Goal: Transaction & Acquisition: Purchase product/service

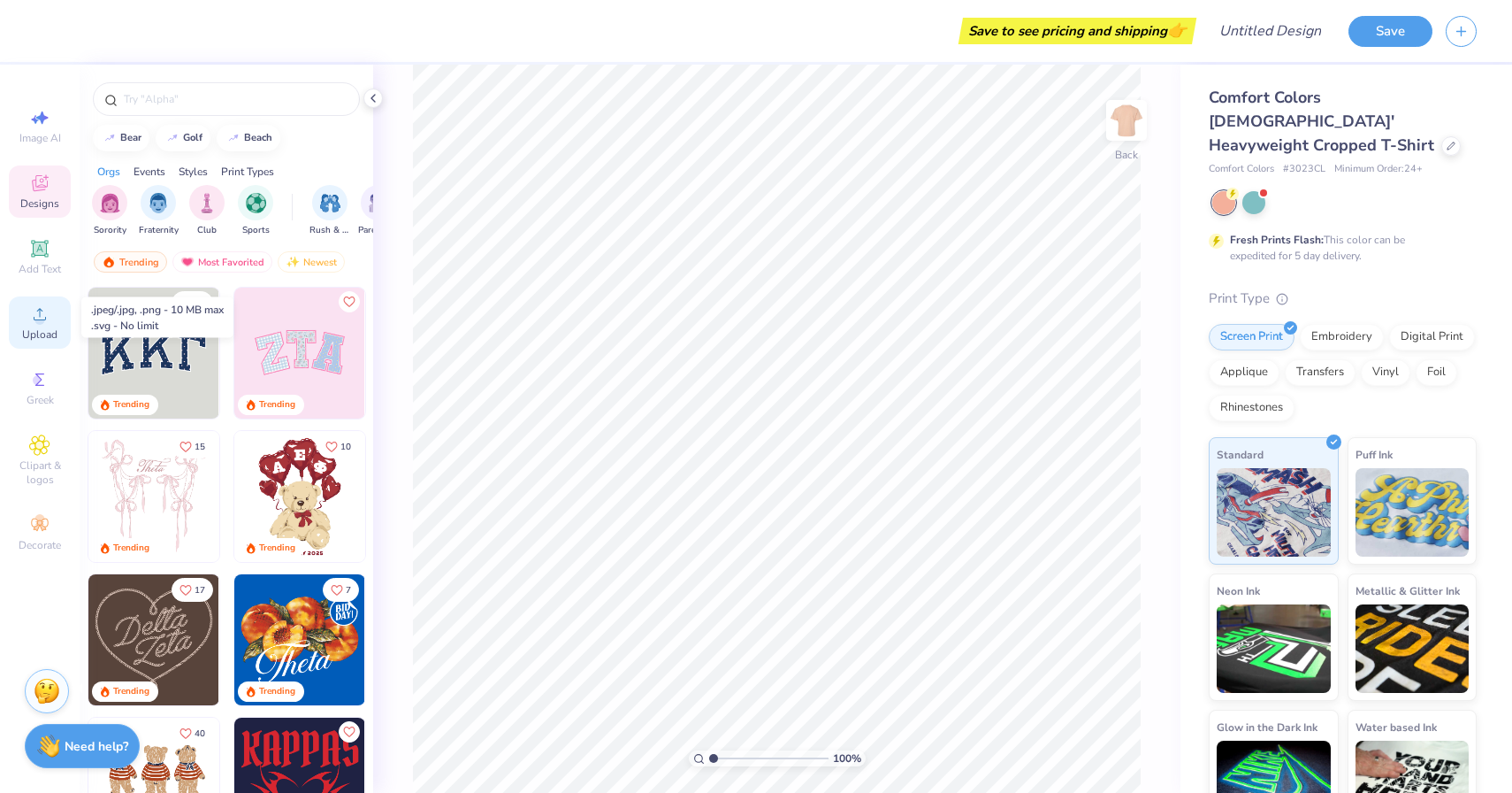
click at [46, 329] on span "Upload" at bounding box center [39, 335] width 35 height 14
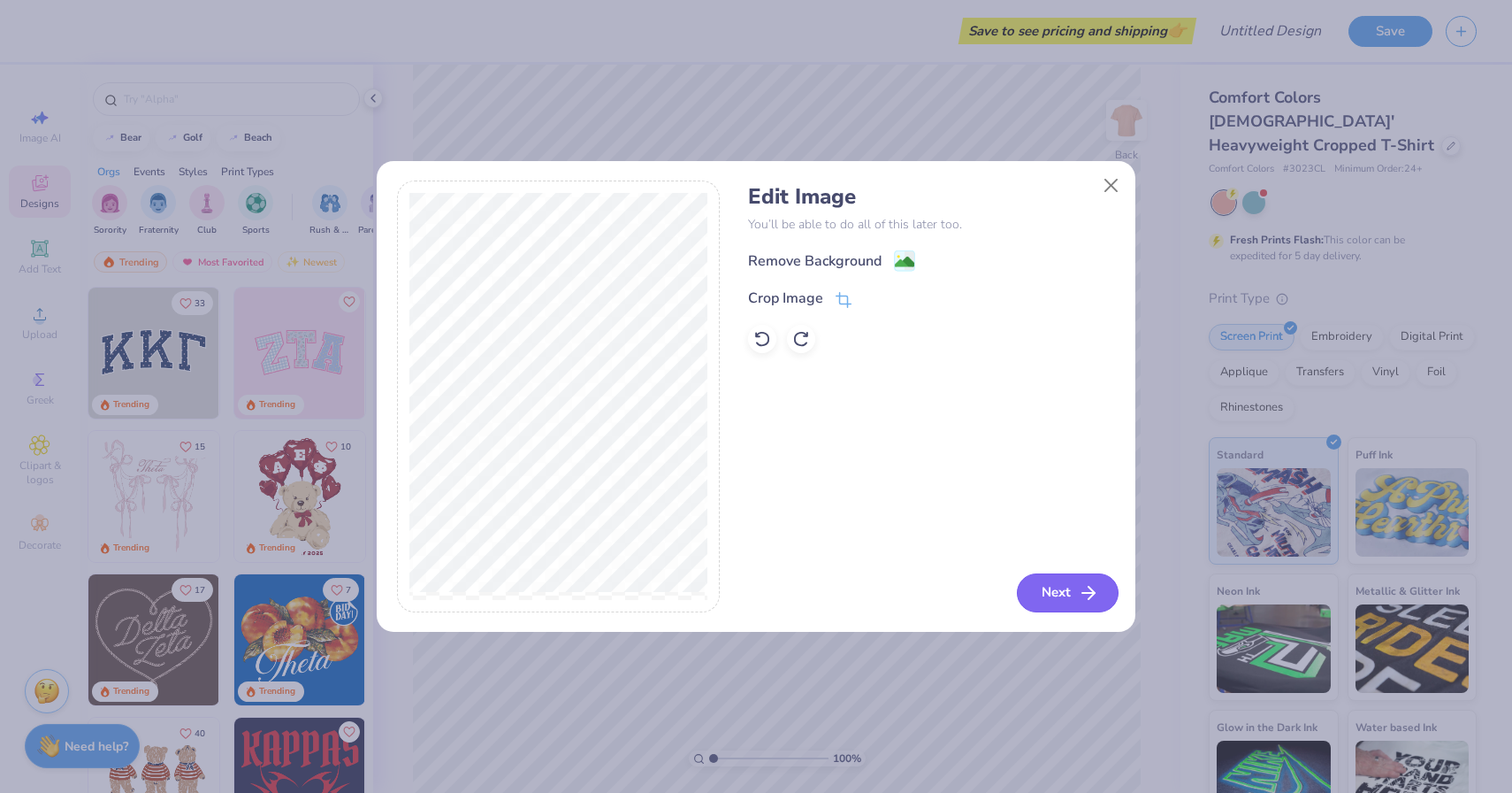
click at [1063, 578] on button "Next" at bounding box center [1068, 592] width 101 height 39
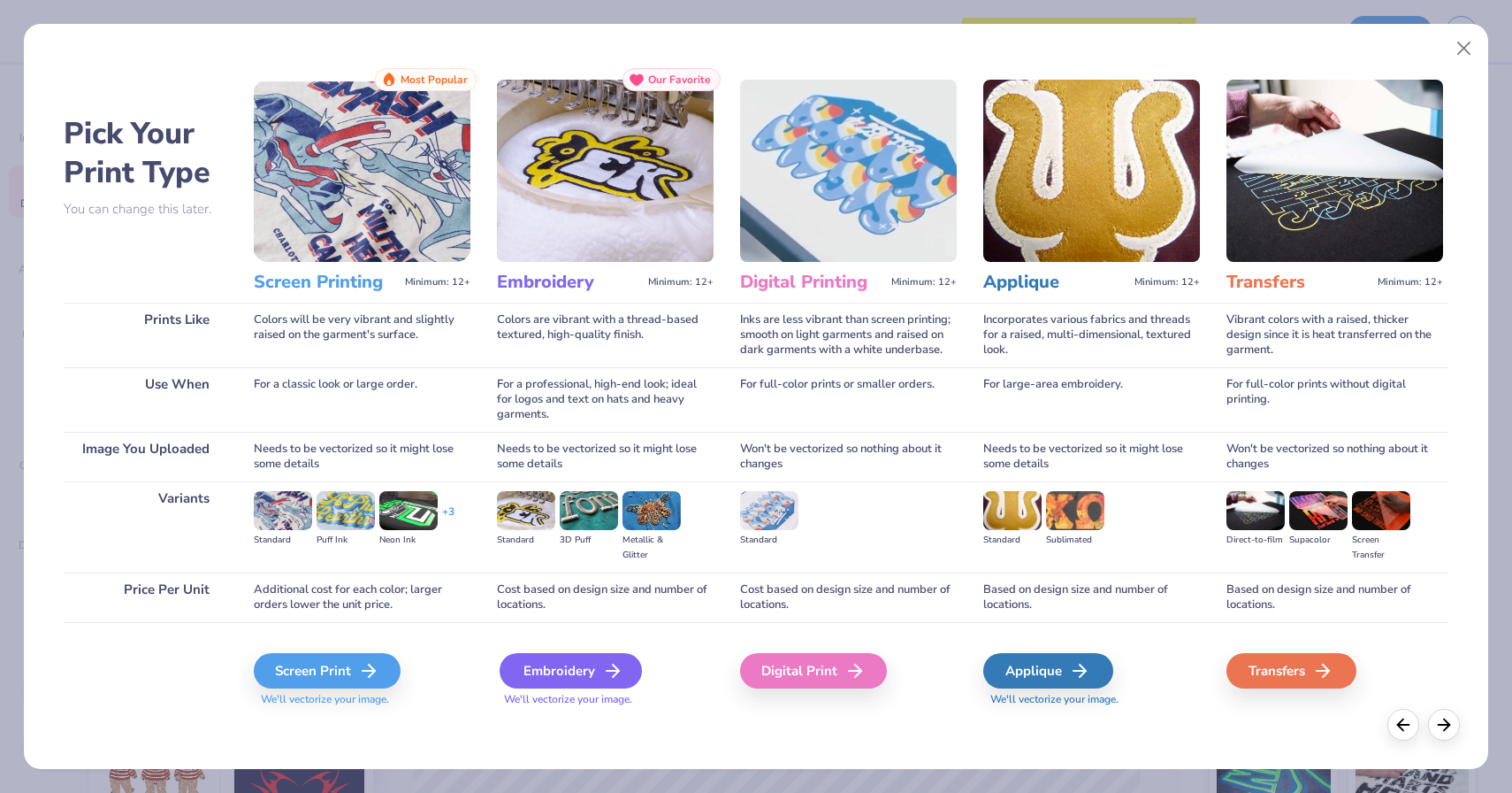
click at [595, 683] on div "Embroidery" at bounding box center [570, 670] width 142 height 35
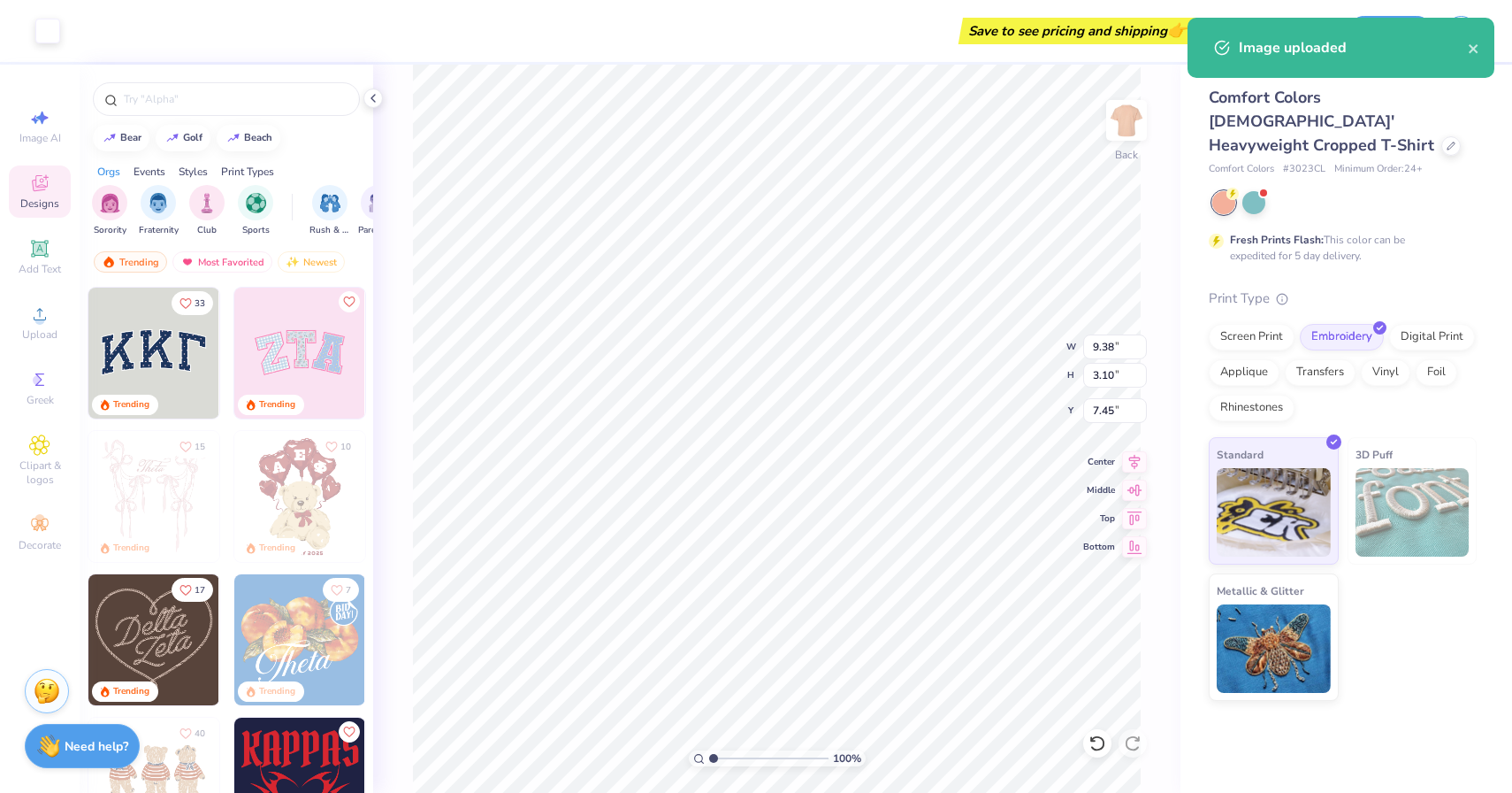
type input "1.01"
type input "2.96"
type input "0.98"
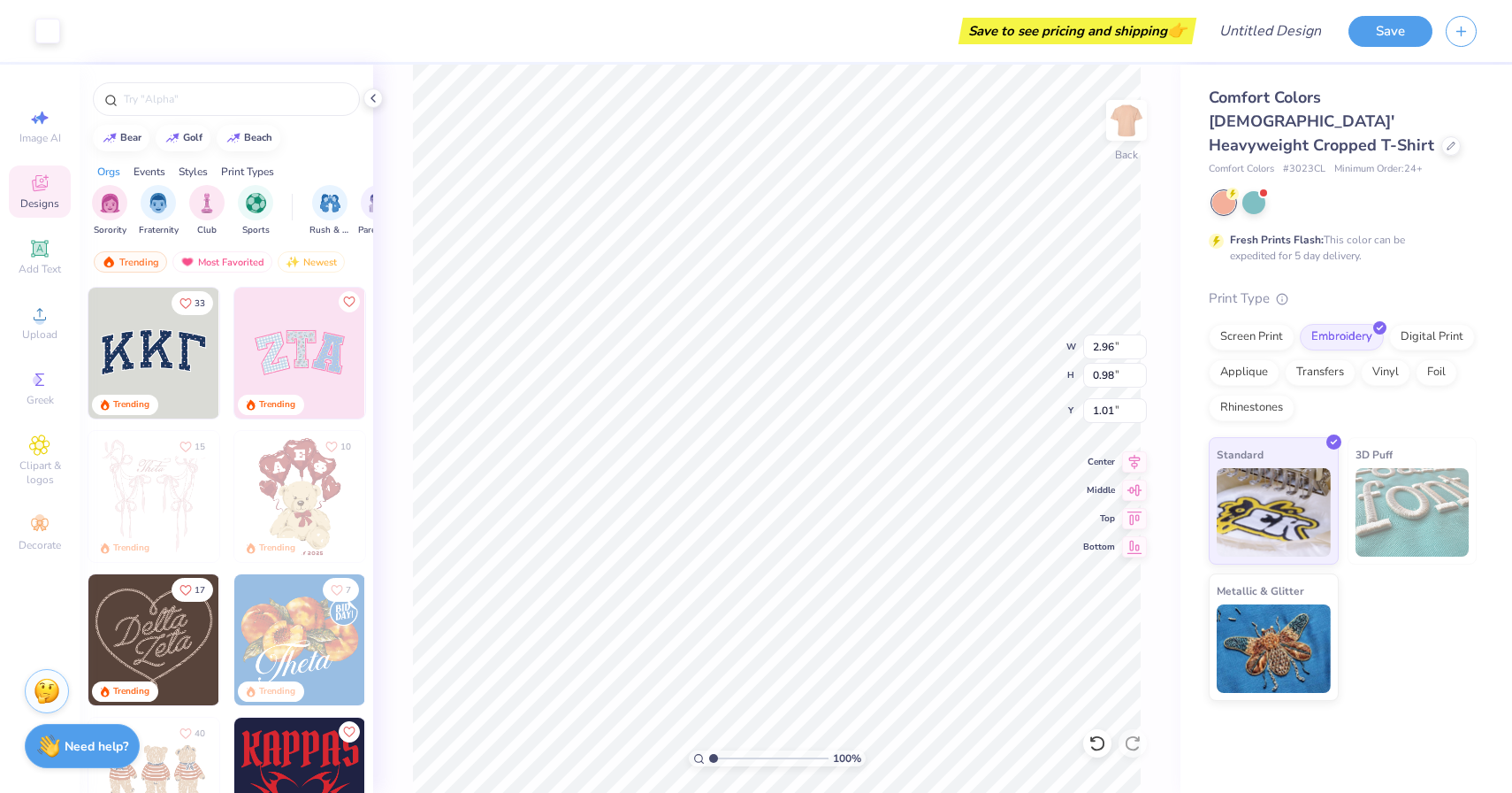
type input "2.51"
click at [1261, 189] on div at bounding box center [1253, 200] width 23 height 23
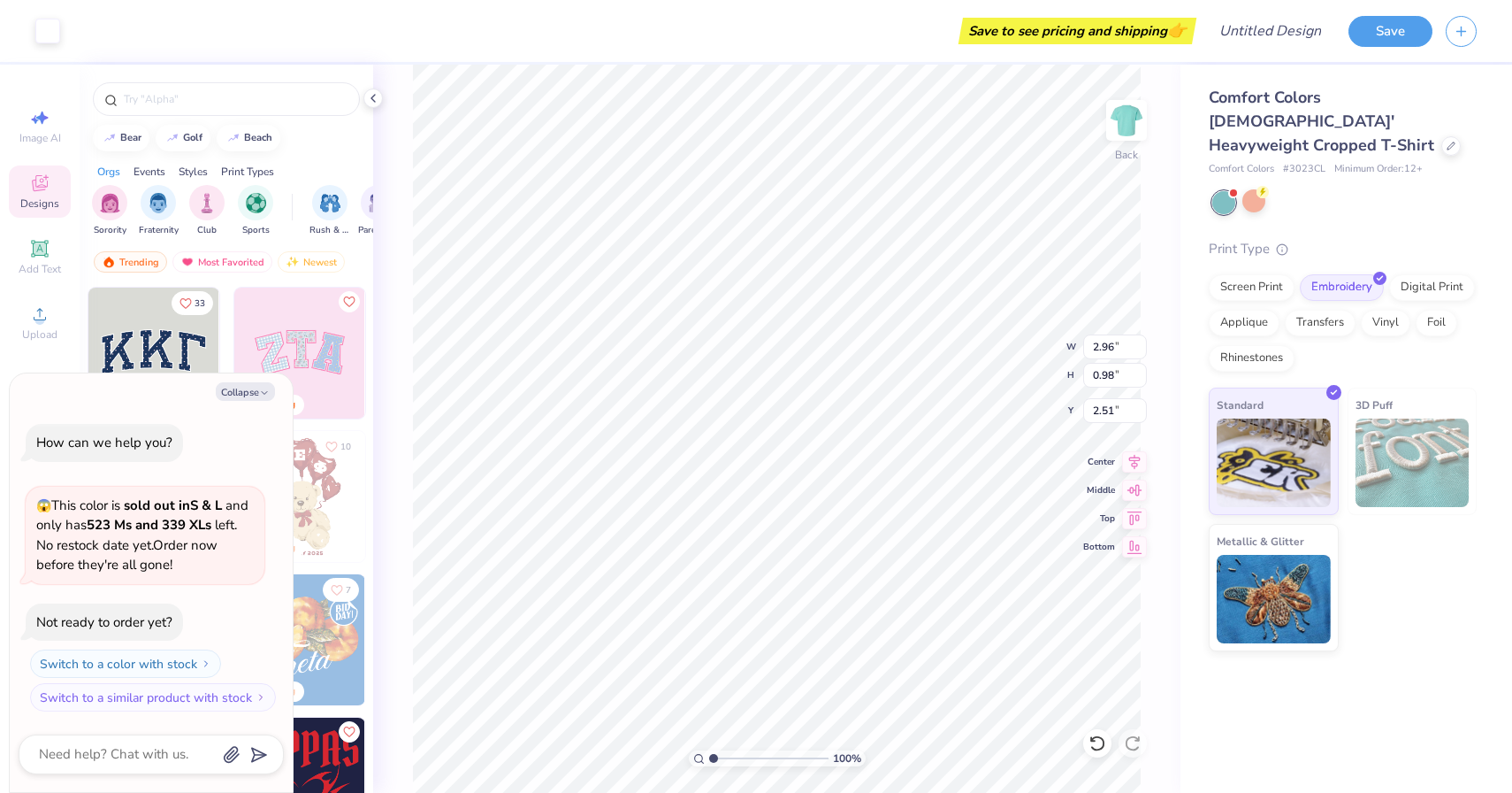
type textarea "x"
type input "0.50"
type textarea "x"
type input "3.98"
type textarea "x"
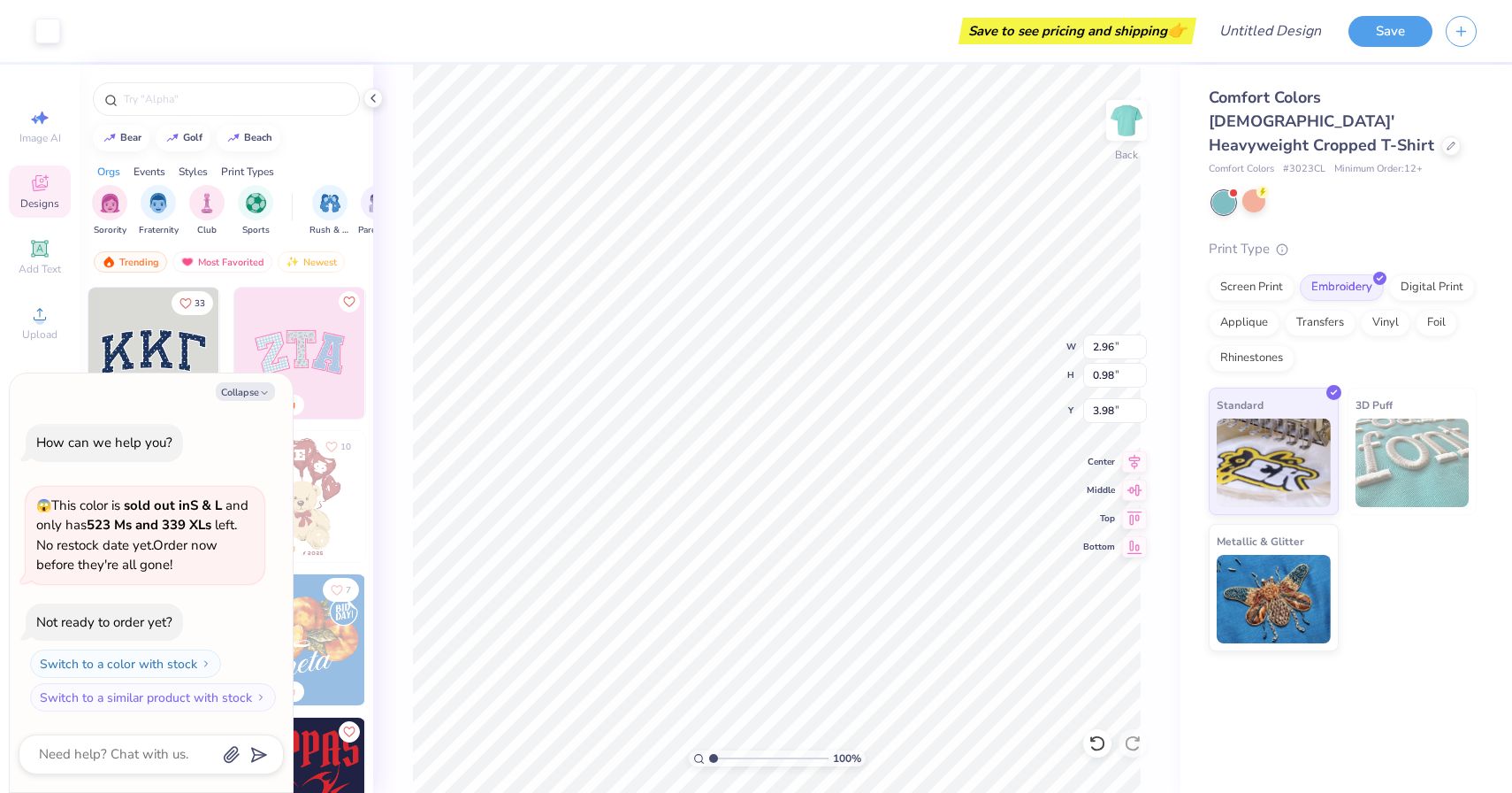
type input "2.51"
click at [1259, 189] on div at bounding box center [1253, 200] width 23 height 23
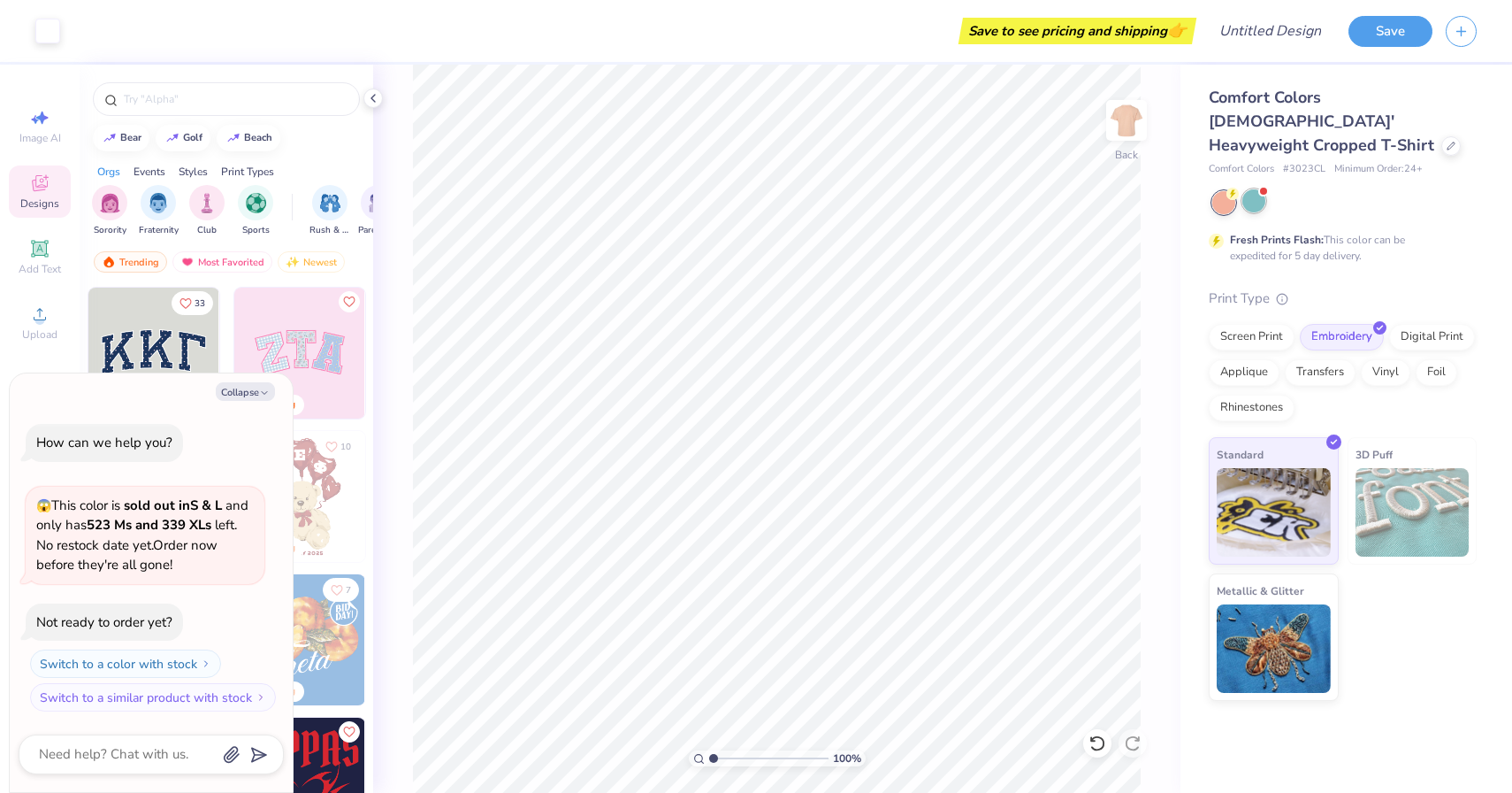
click at [1256, 189] on div at bounding box center [1253, 200] width 23 height 23
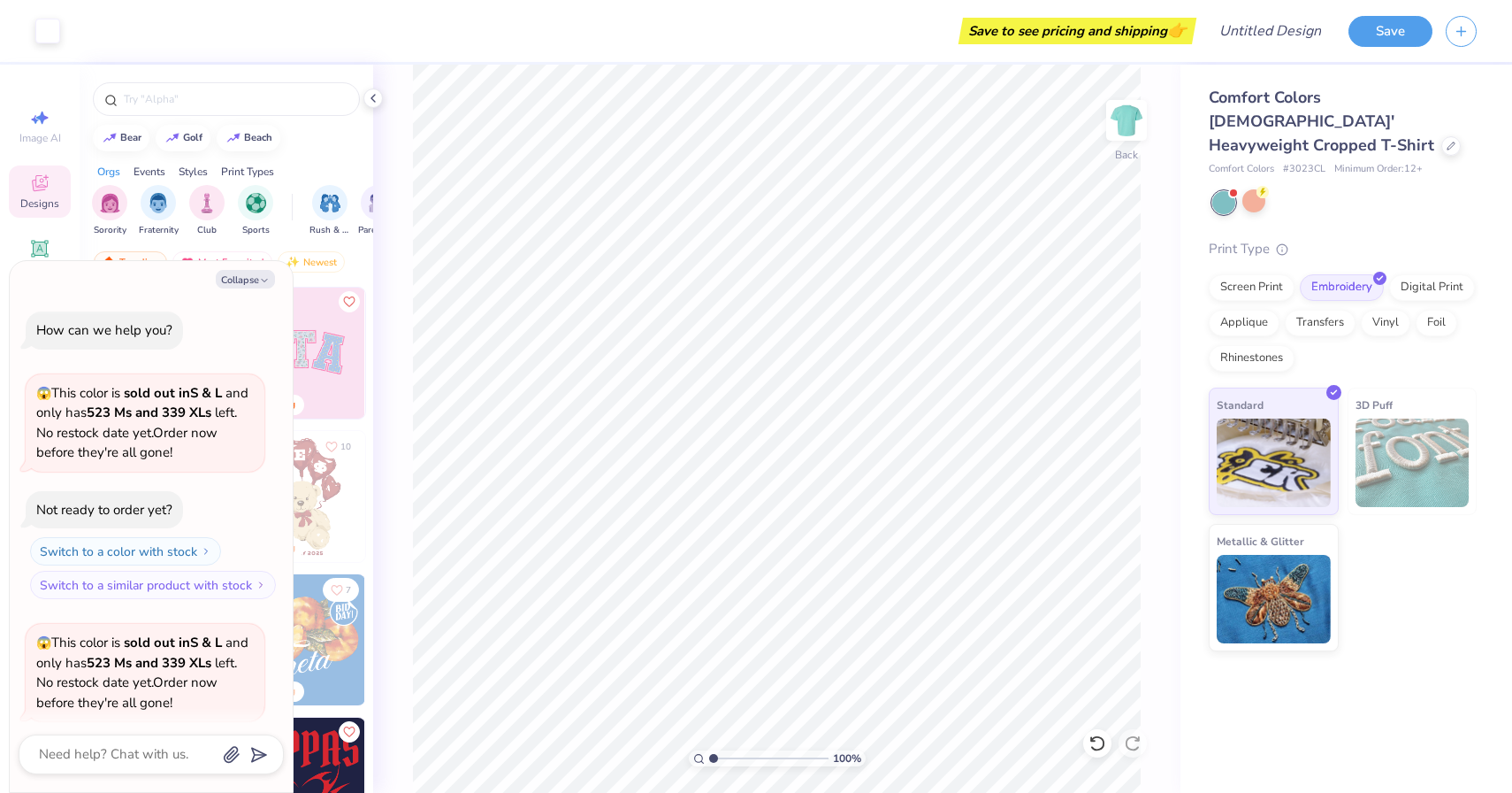
scroll to position [137, 0]
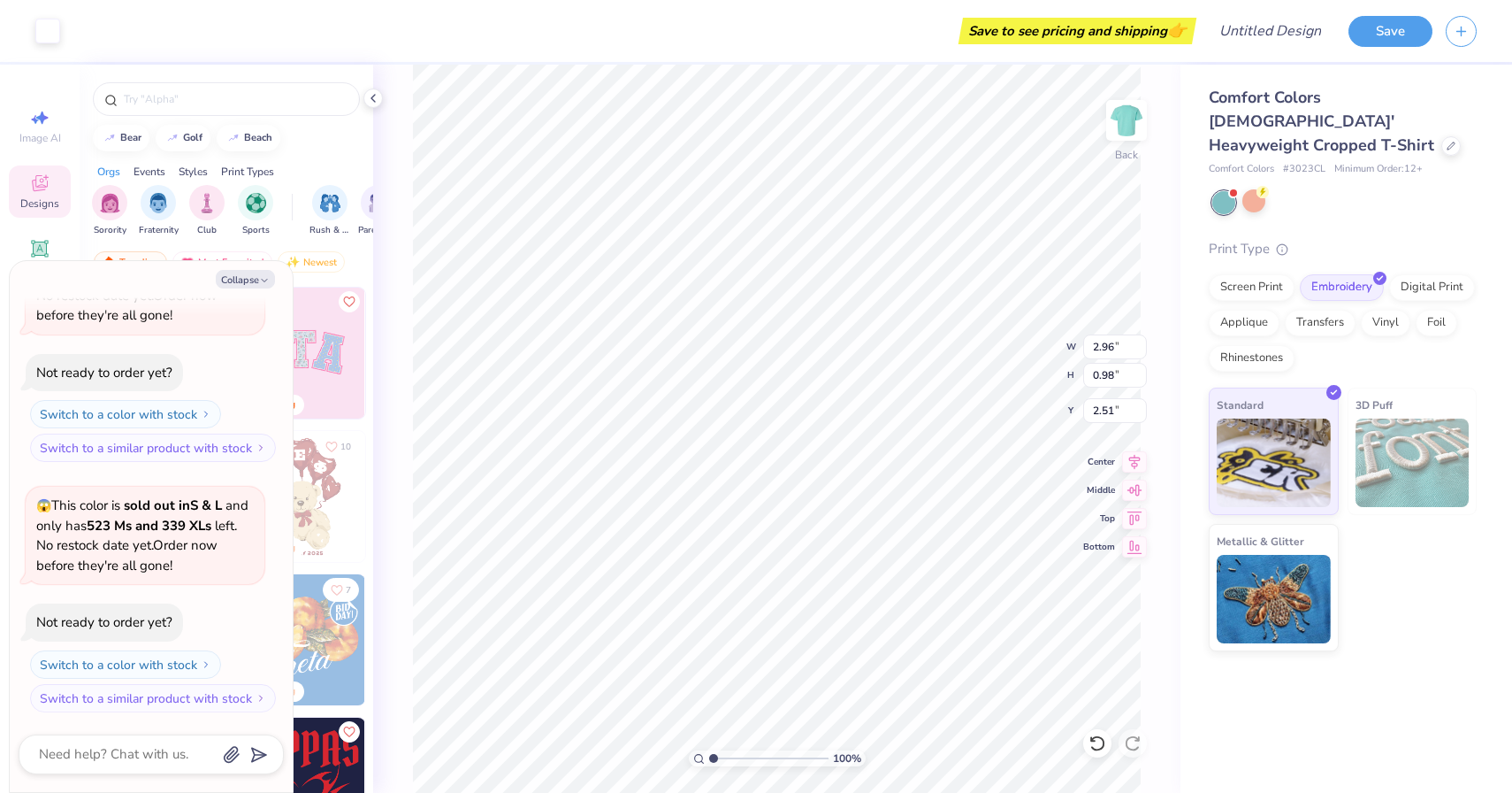
type textarea "x"
type input "3.47"
click at [1250, 189] on div at bounding box center [1253, 200] width 23 height 23
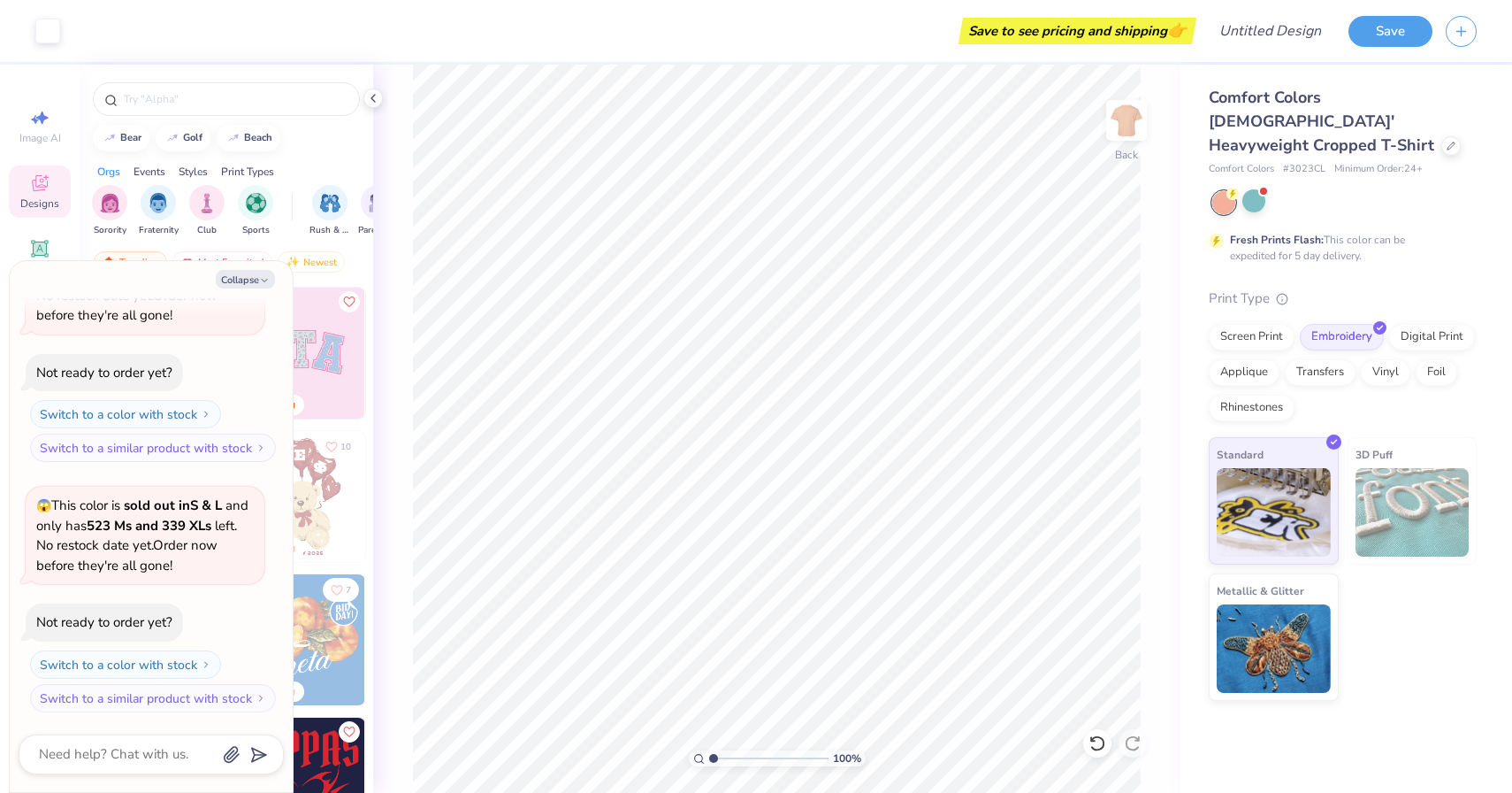
click at [1231, 187] on circle at bounding box center [1232, 194] width 13 height 13
click at [1256, 189] on div at bounding box center [1253, 200] width 23 height 23
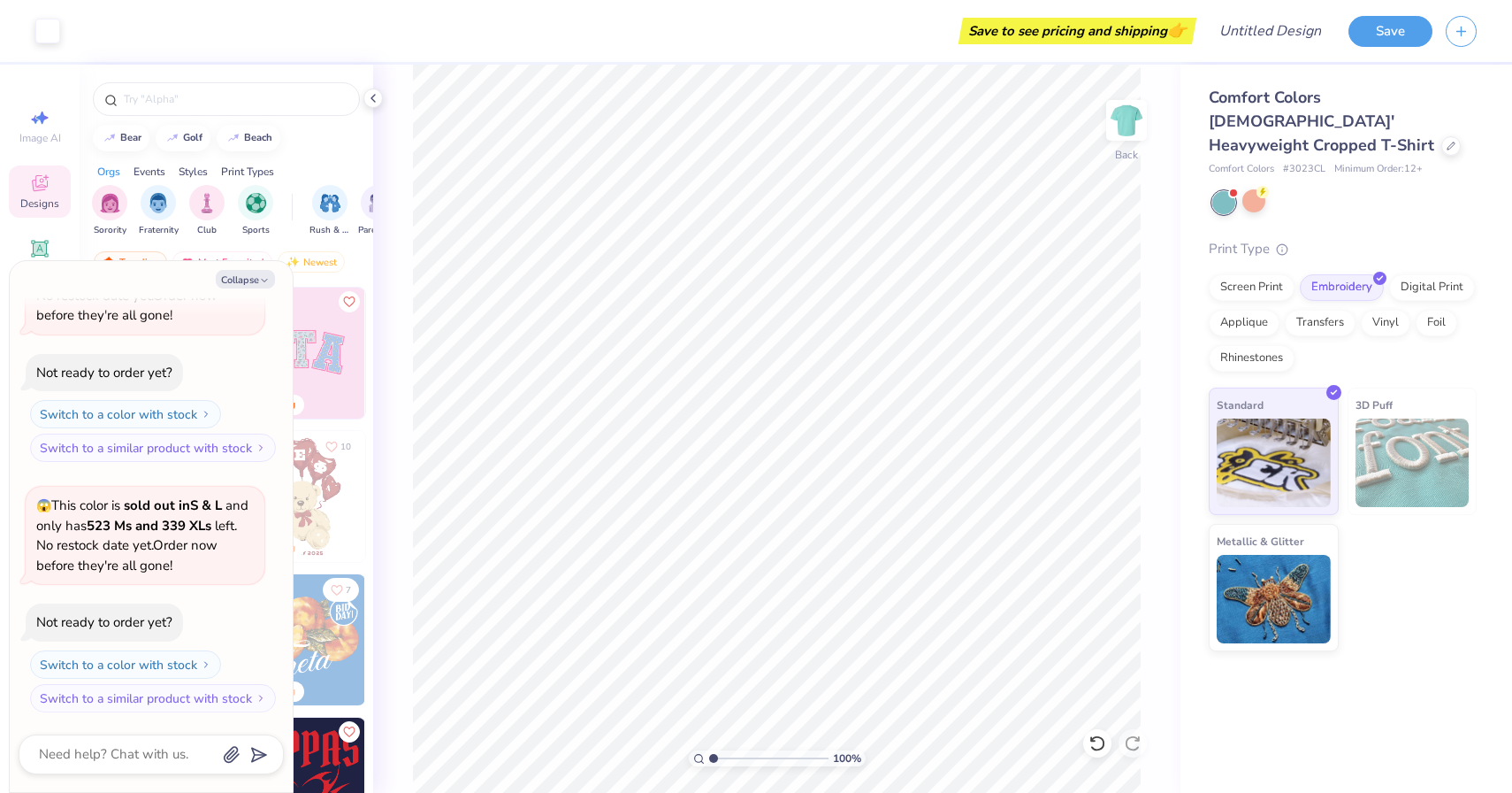
scroll to position [387, 0]
click at [1239, 191] on div at bounding box center [1345, 202] width 264 height 23
click at [1263, 189] on div at bounding box center [1253, 200] width 23 height 23
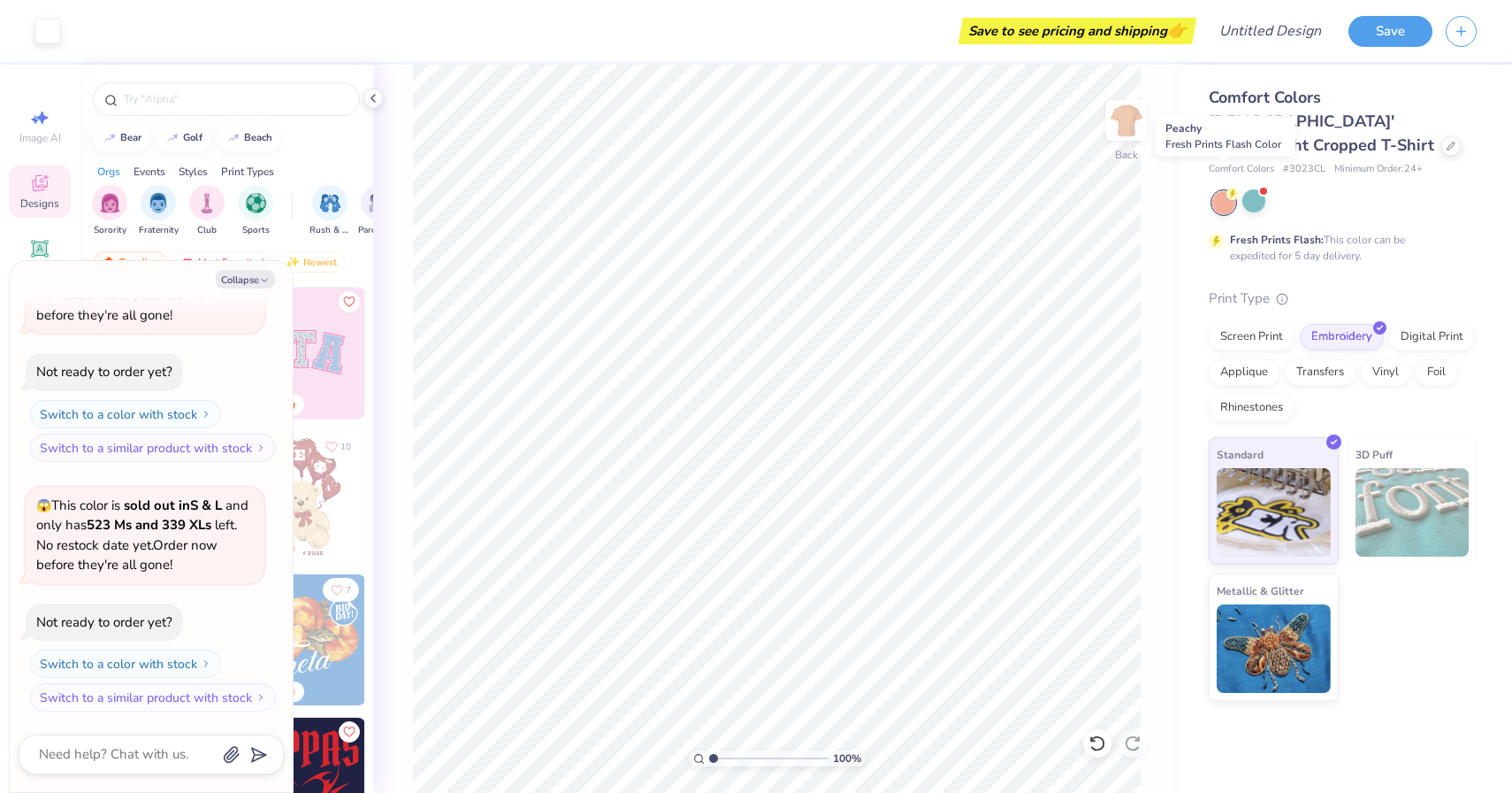
click at [1232, 191] on div at bounding box center [1223, 202] width 23 height 23
click at [1228, 191] on div at bounding box center [1223, 202] width 23 height 23
click at [1278, 191] on div at bounding box center [1345, 202] width 264 height 23
click at [1263, 189] on div at bounding box center [1253, 200] width 23 height 23
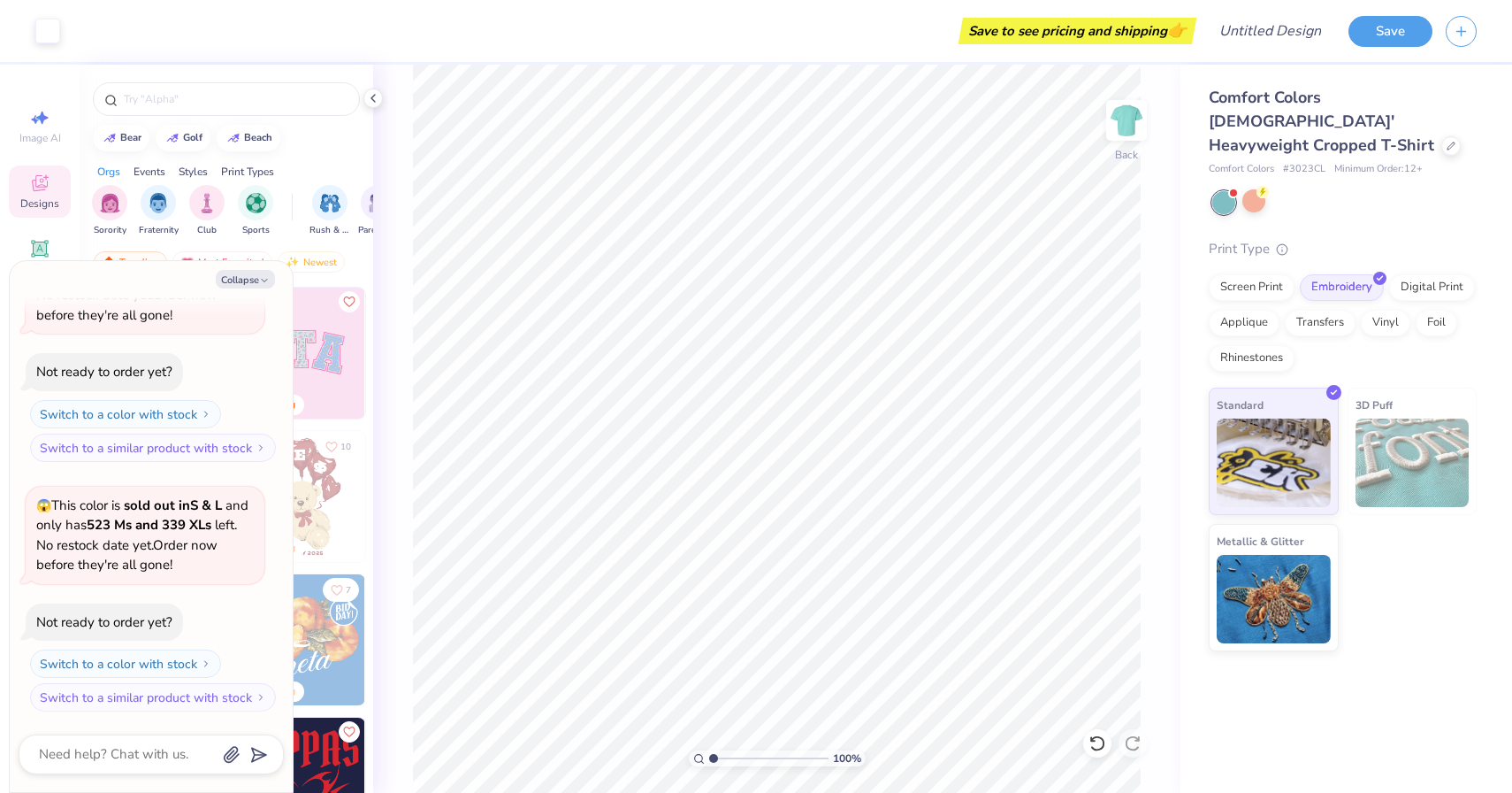
scroll to position [637, 0]
click at [1231, 191] on div at bounding box center [1223, 202] width 23 height 23
click at [1260, 189] on div at bounding box center [1253, 200] width 23 height 23
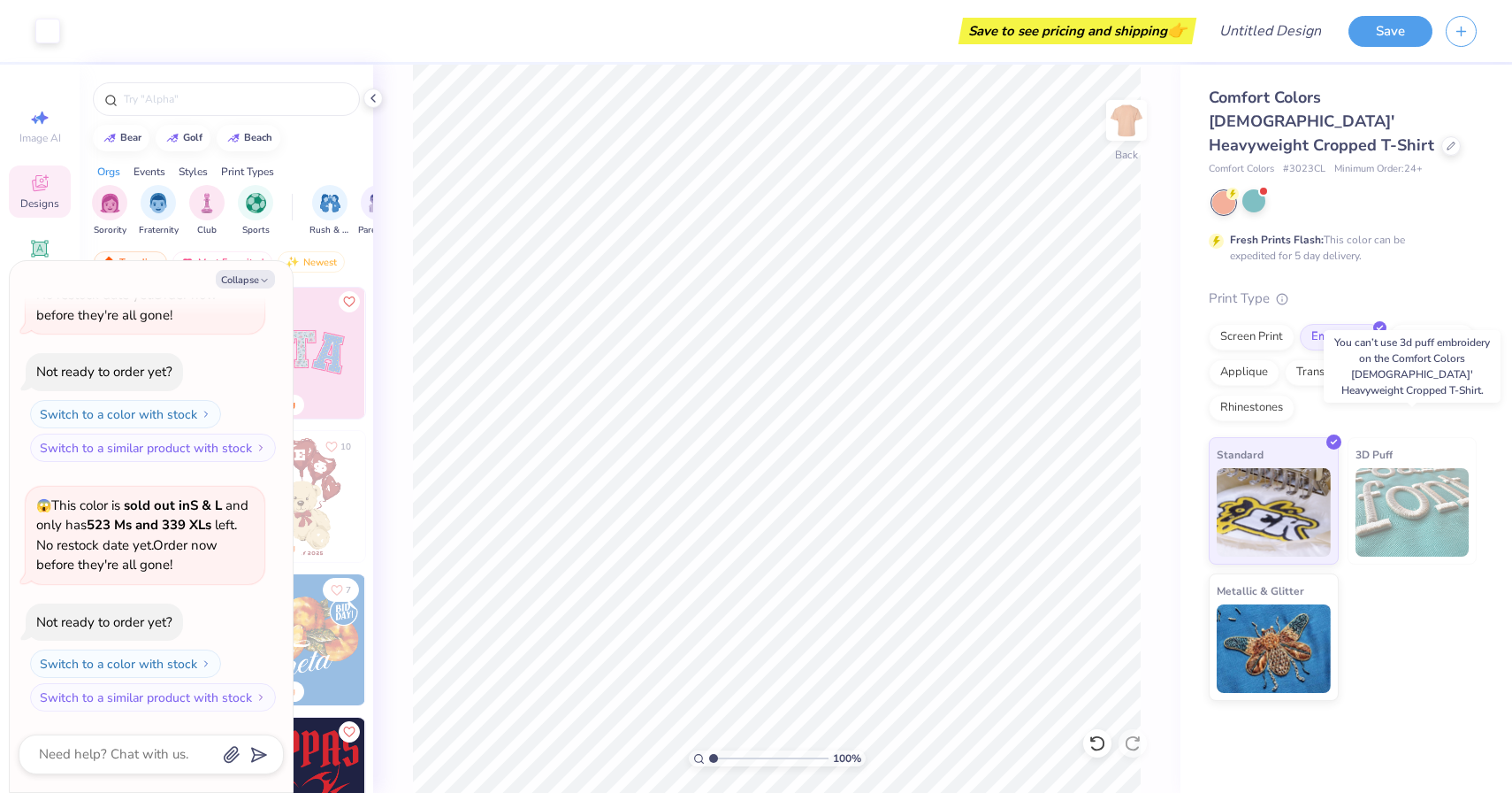
click at [1401, 468] on img at bounding box center [1412, 512] width 114 height 89
click at [1407, 472] on img at bounding box center [1412, 512] width 114 height 89
click at [1398, 468] on img at bounding box center [1412, 512] width 114 height 89
type textarea "x"
type input "3.33"
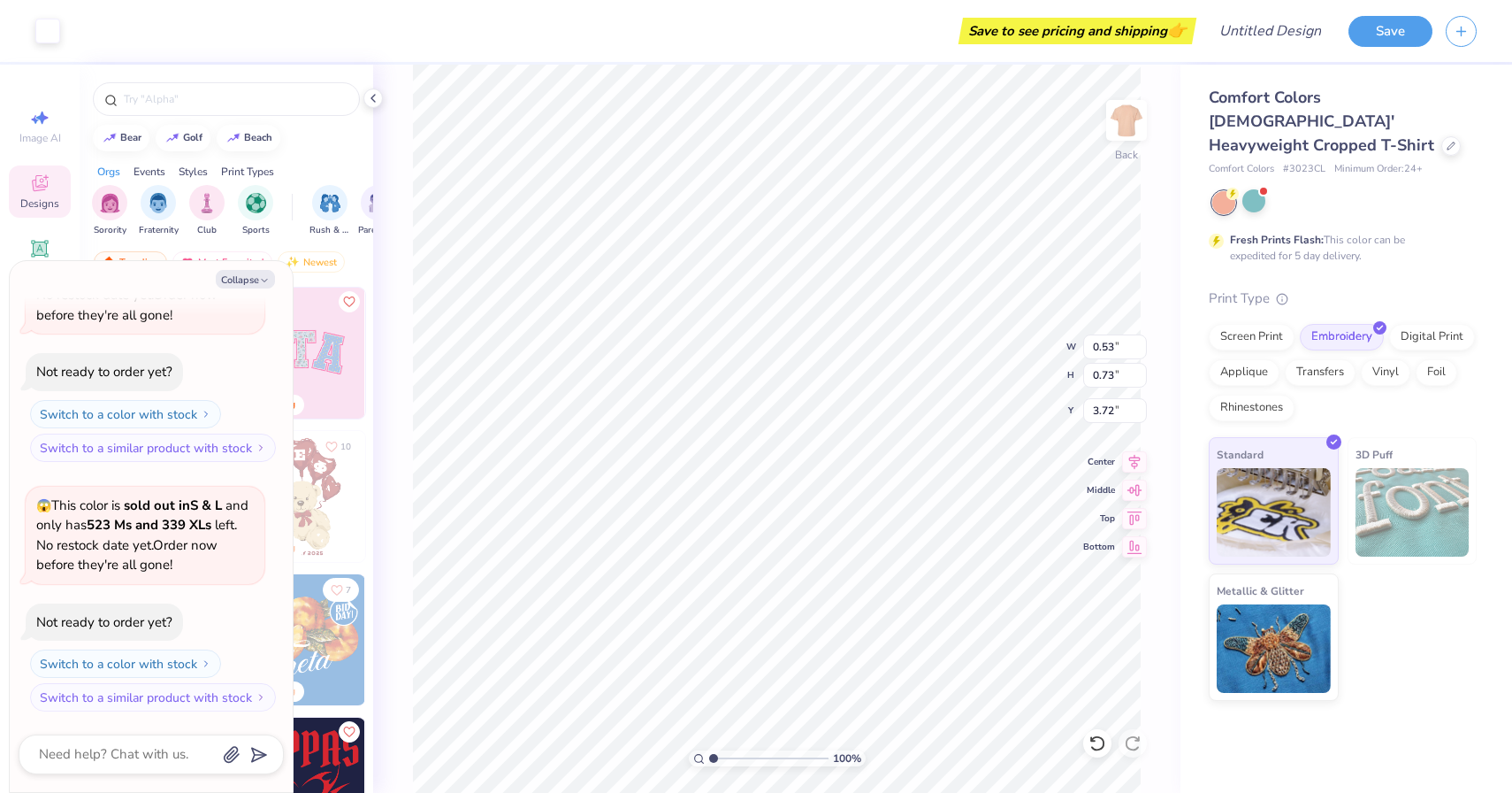
type textarea "x"
type input "4.20"
type textarea "x"
type input "3.72"
type textarea "x"
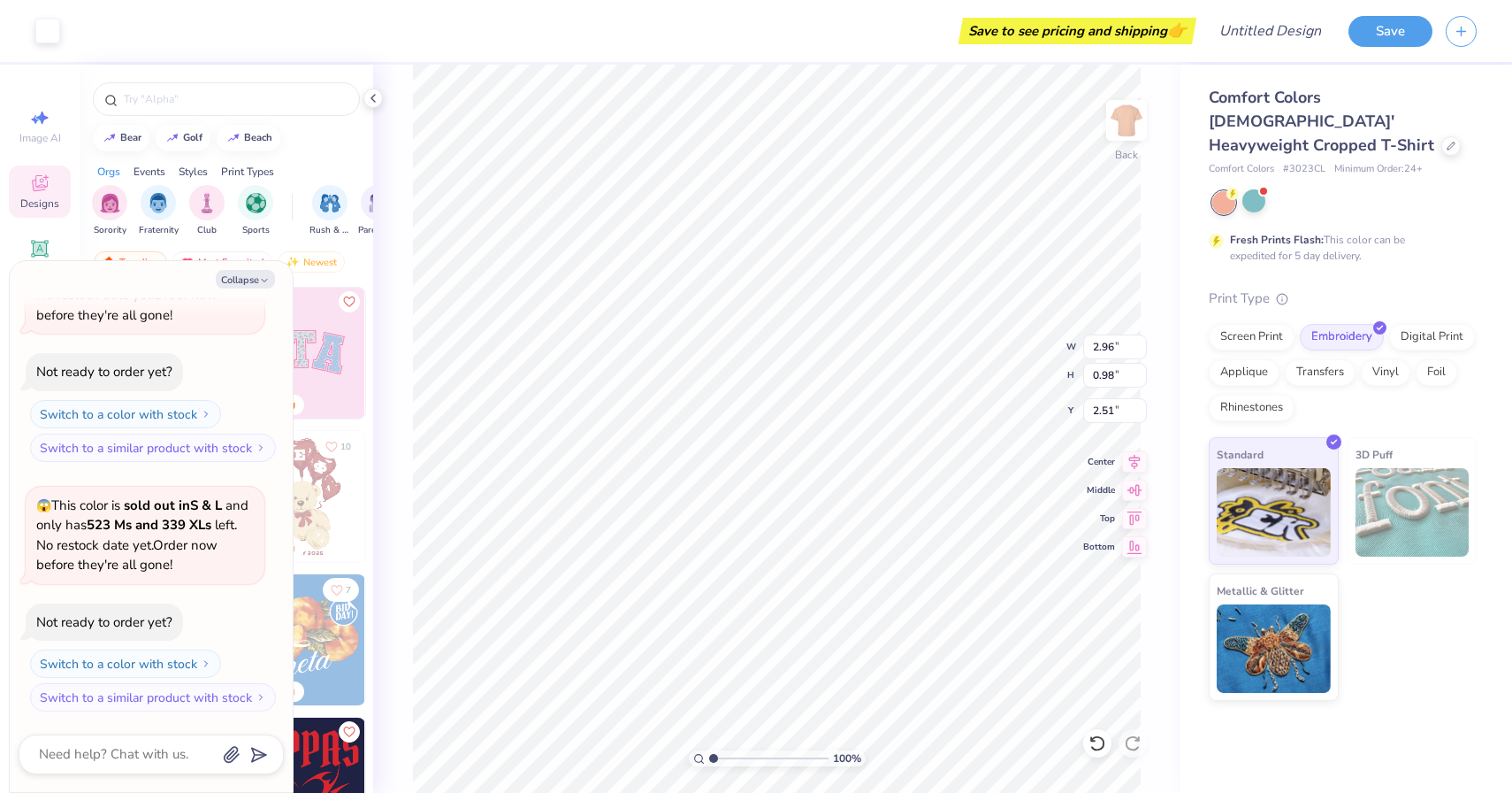
type input "3.42"
type input "1.13"
type textarea "x"
type input "2.43"
type textarea "x"
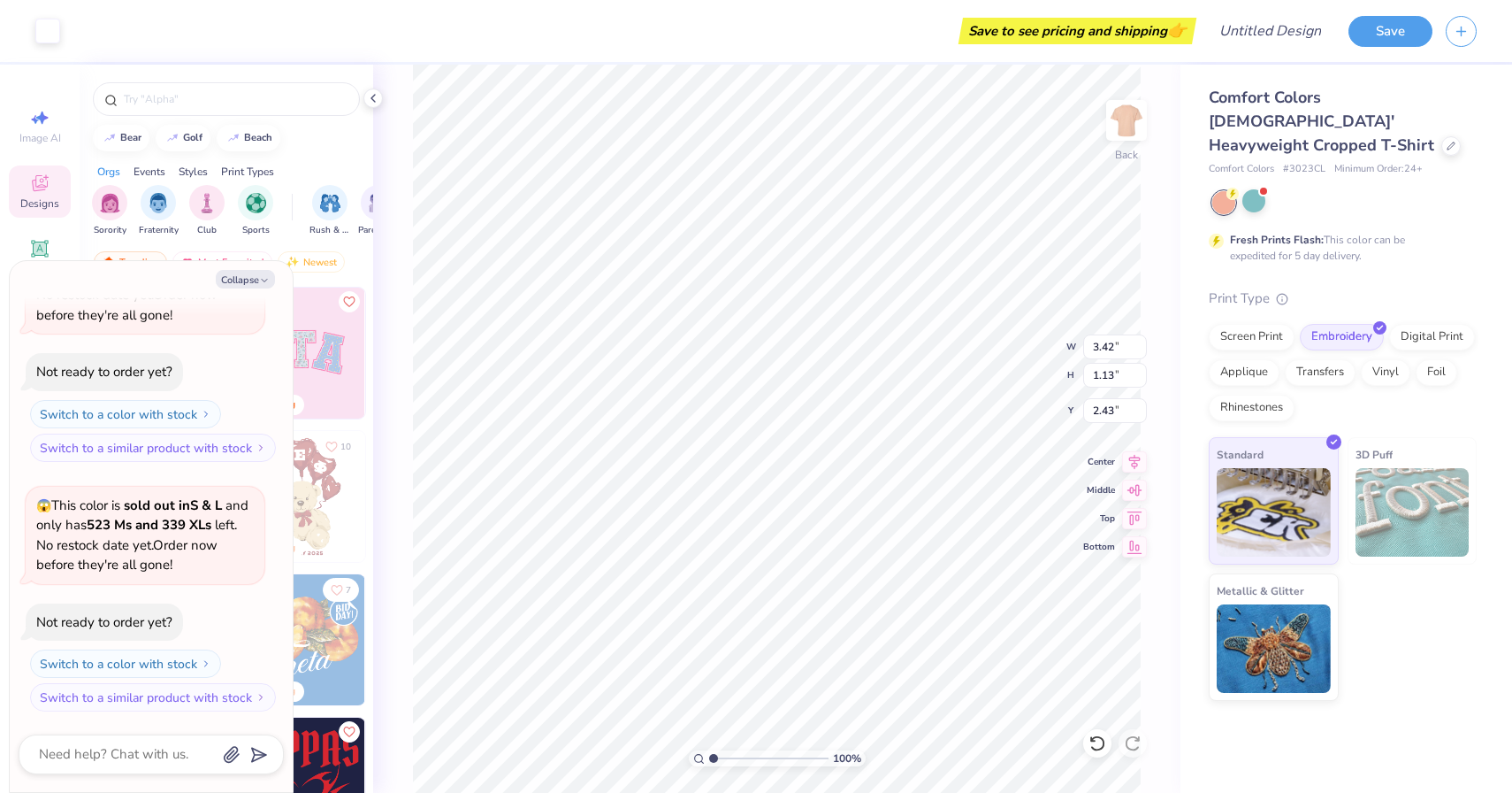
type input "2.38"
type input "0.78"
type textarea "x"
type input "2.61"
type textarea "x"
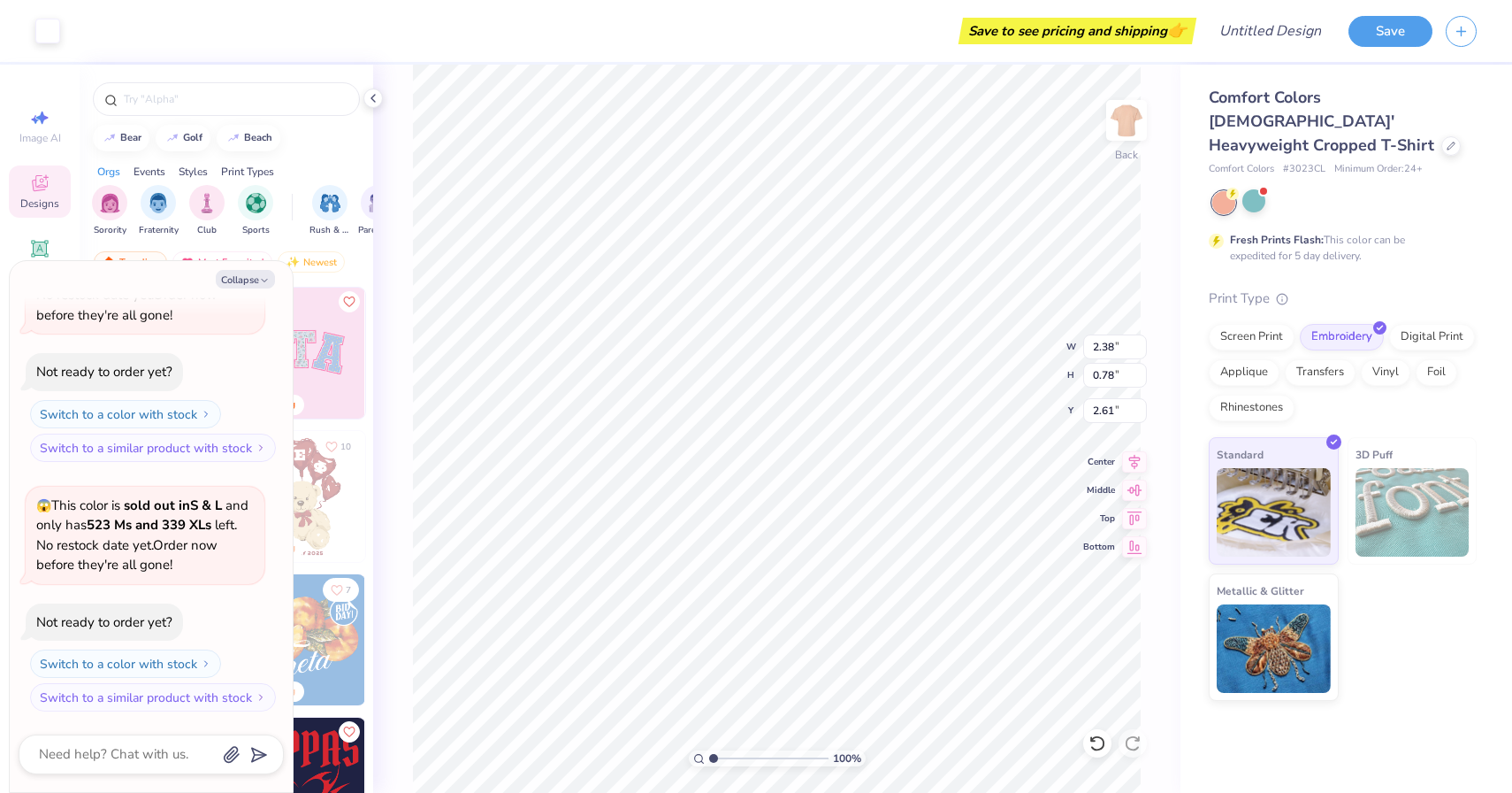
type input "3.08"
type input "1.02"
type textarea "x"
type input "2.49"
type textarea "x"
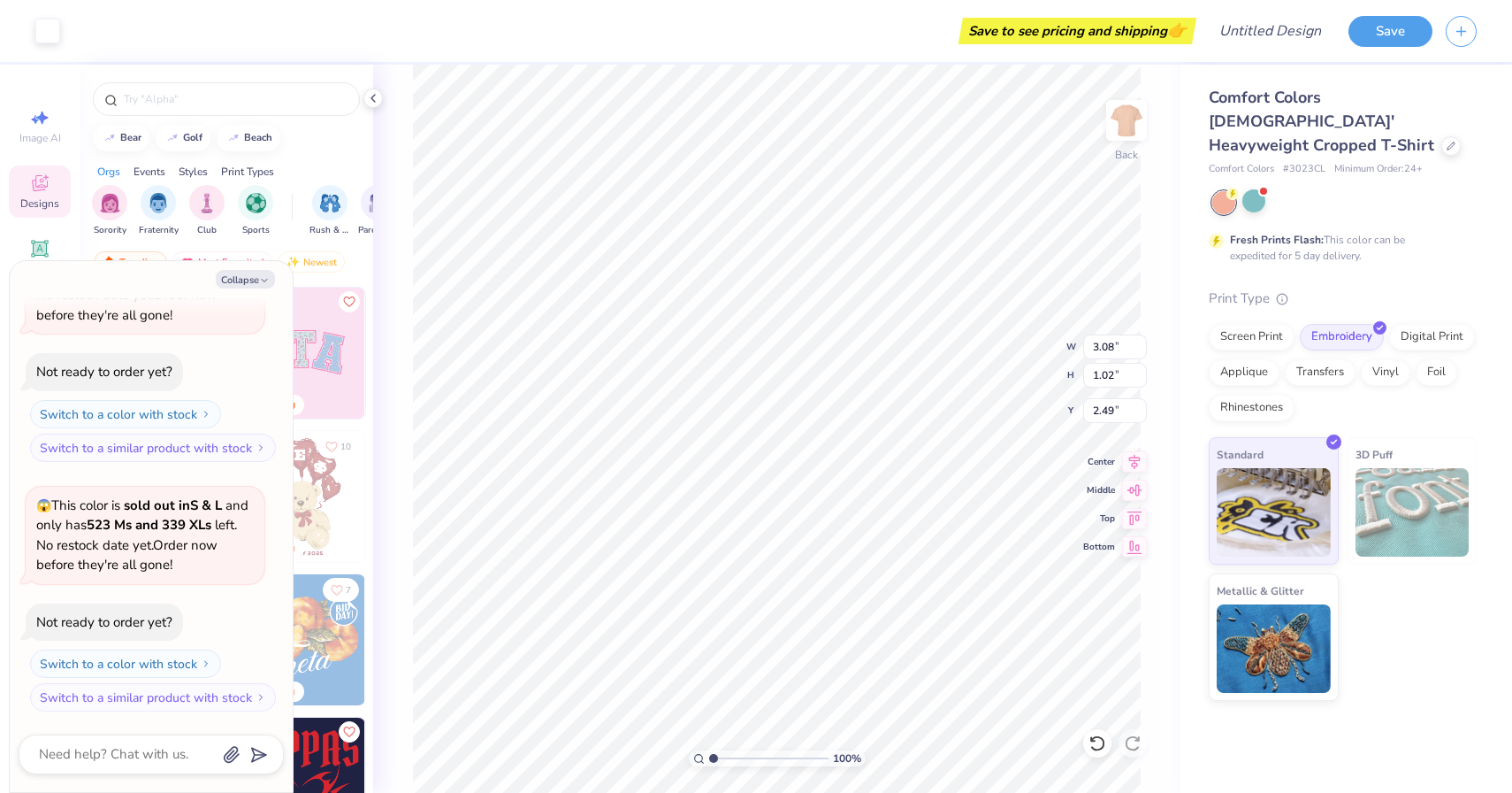
type input "3.44"
type input "1.14"
type textarea "x"
type input "2.43"
type textarea "x"
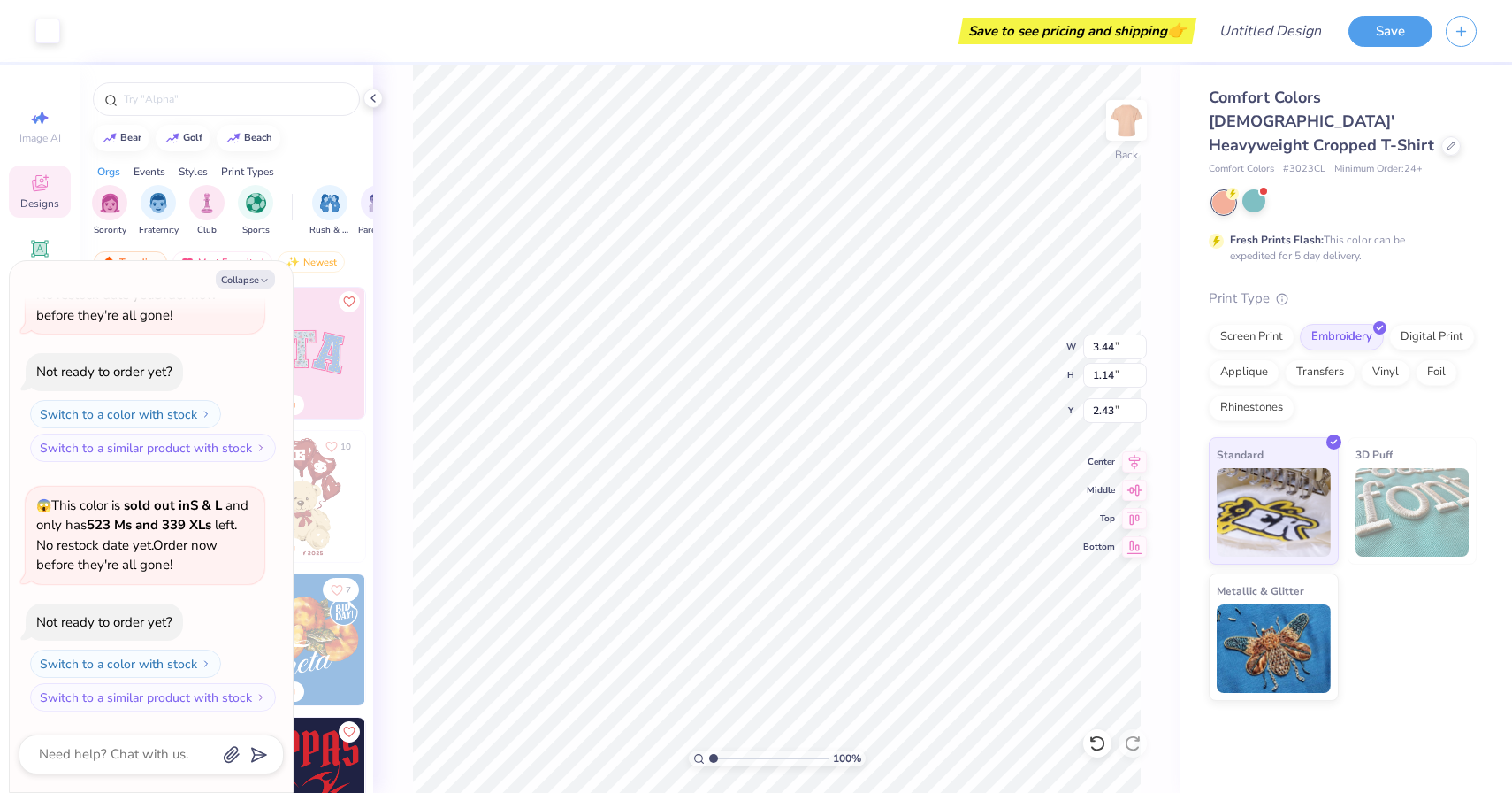
type input "3.42"
type input "1.13"
type textarea "x"
type input "2.44"
click at [1384, 32] on button "Save" at bounding box center [1390, 29] width 84 height 31
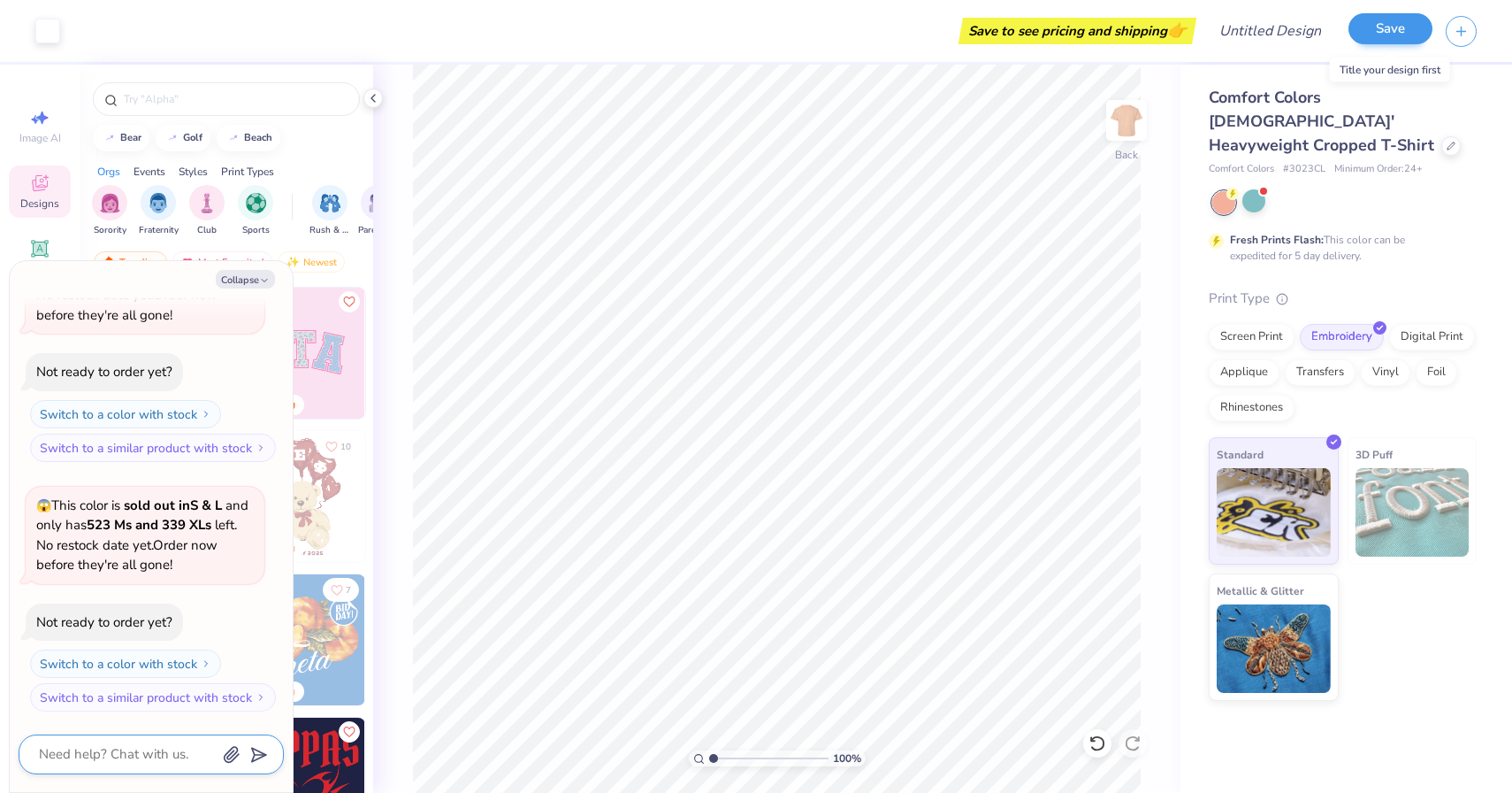
scroll to position [935, 0]
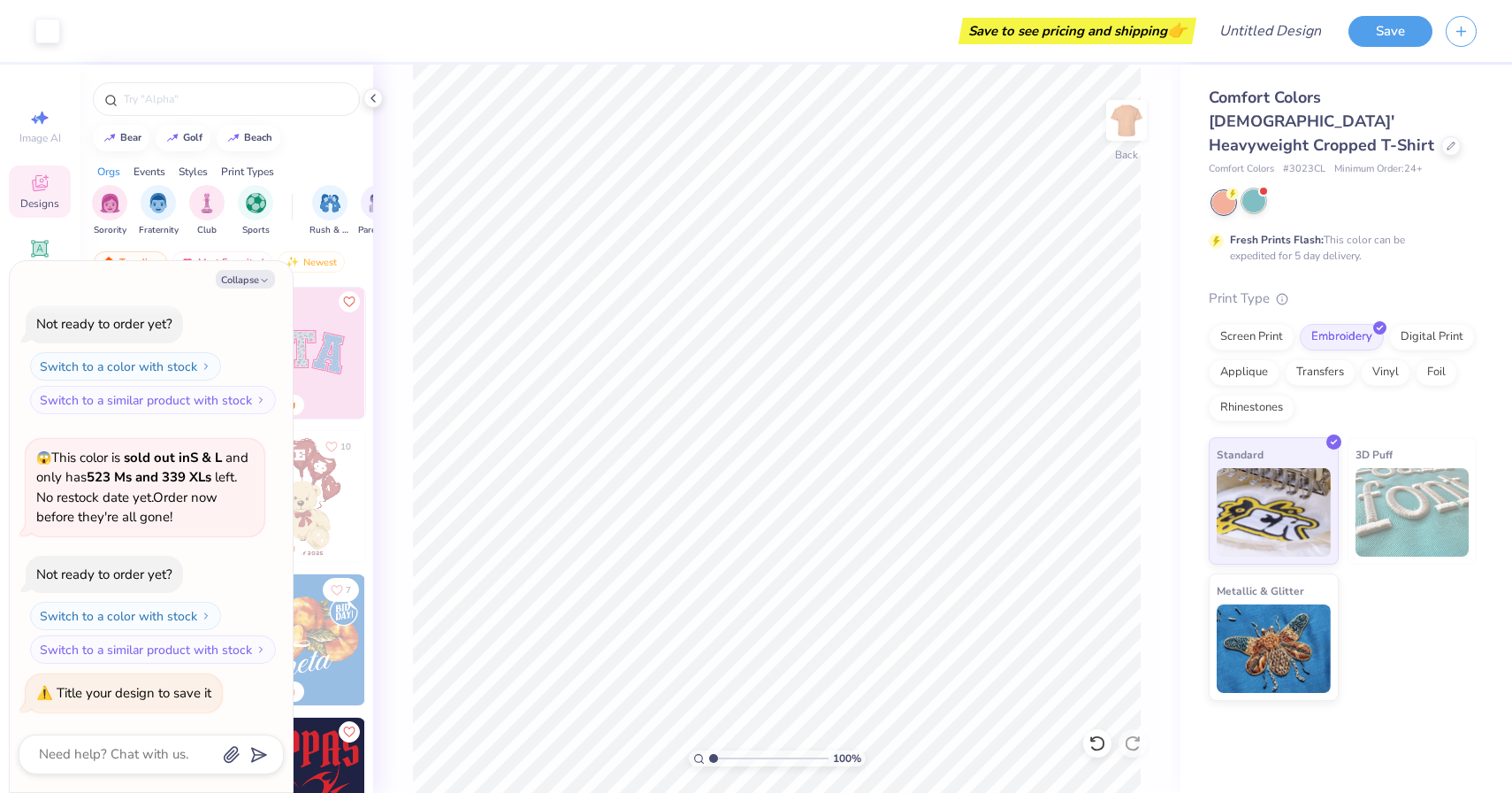
click at [1255, 189] on div at bounding box center [1253, 200] width 23 height 23
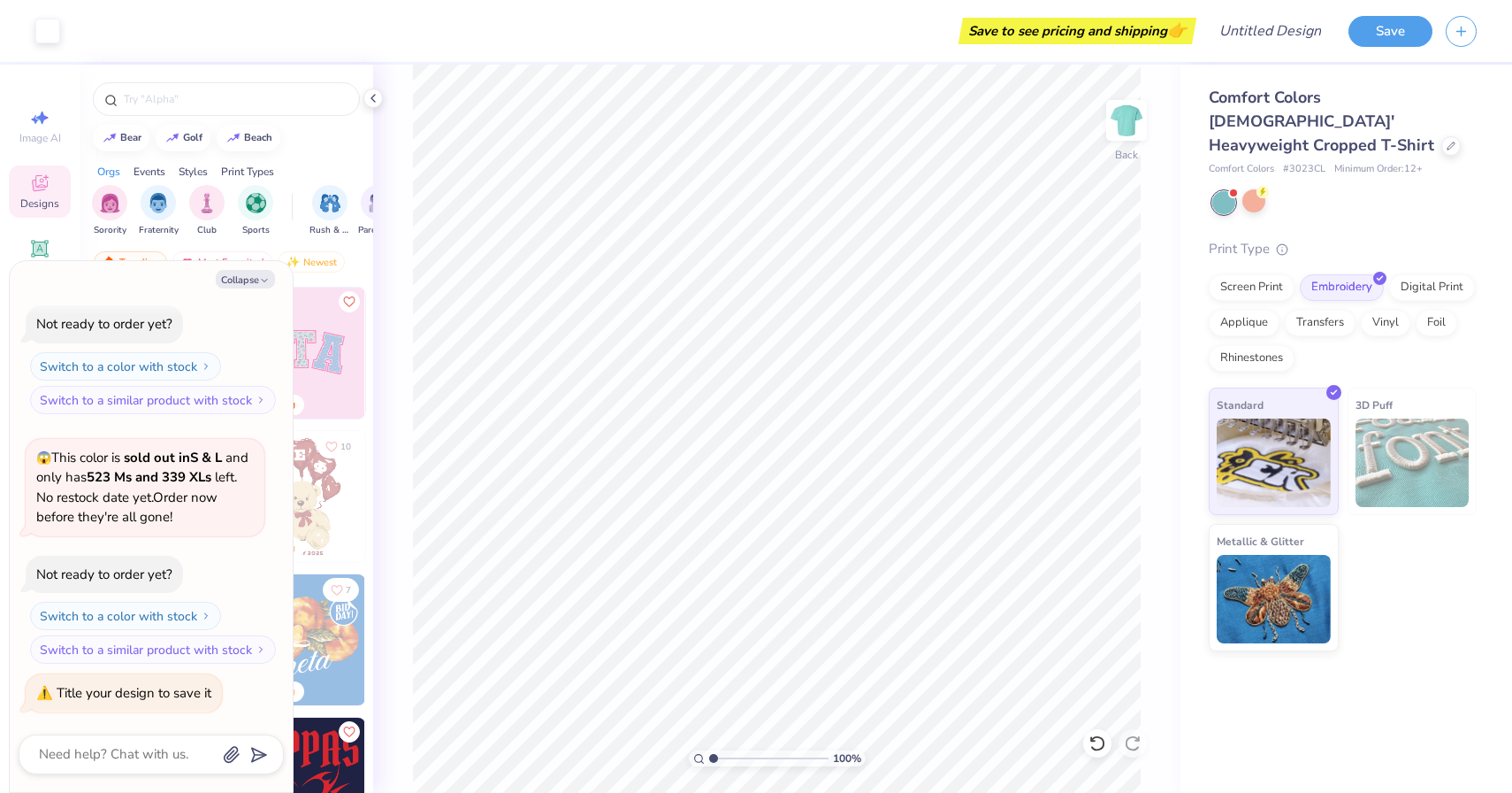
scroll to position [1185, 0]
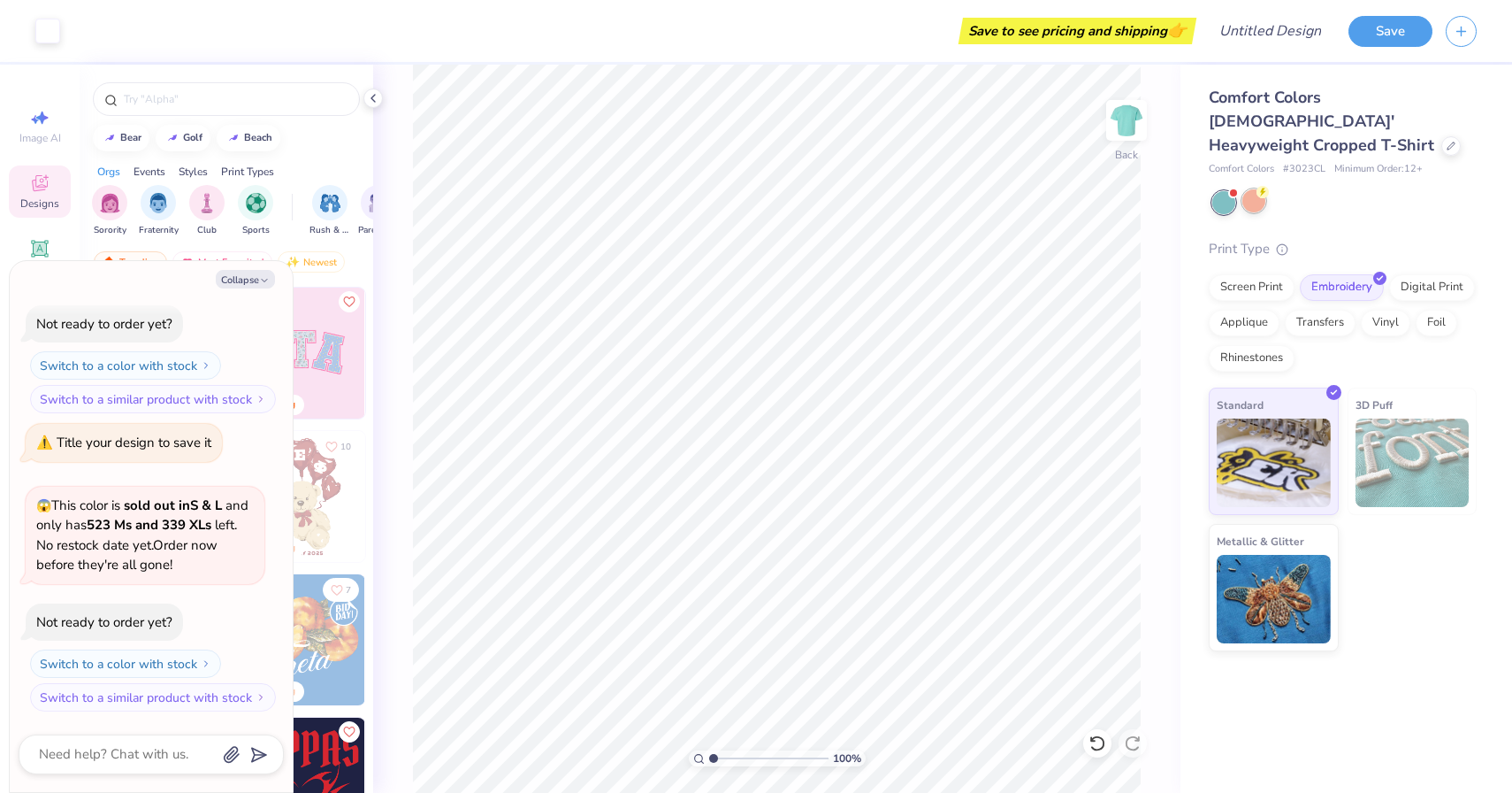
click at [1250, 189] on div at bounding box center [1253, 200] width 23 height 23
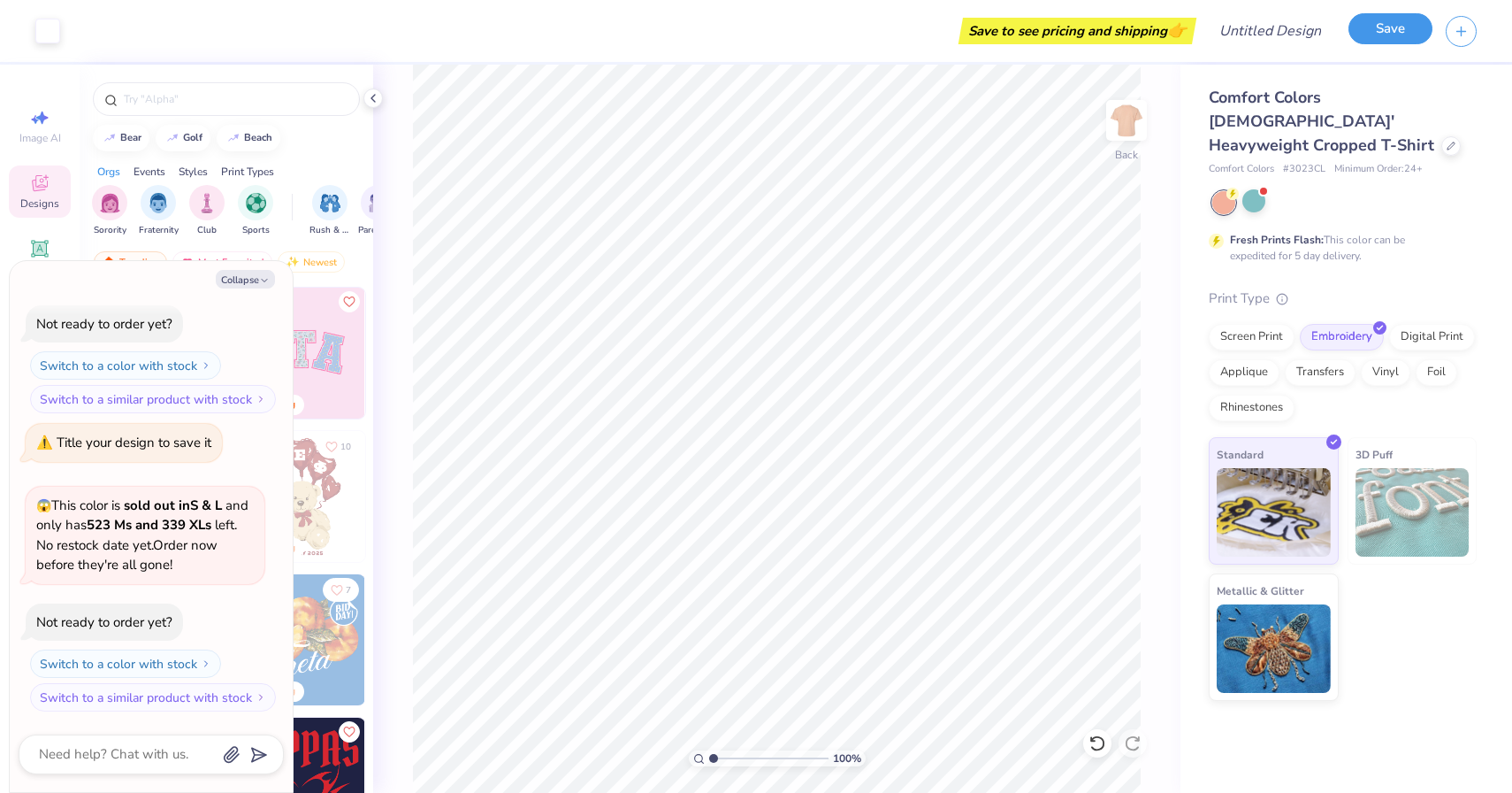
click at [1381, 24] on button "Save" at bounding box center [1390, 29] width 84 height 31
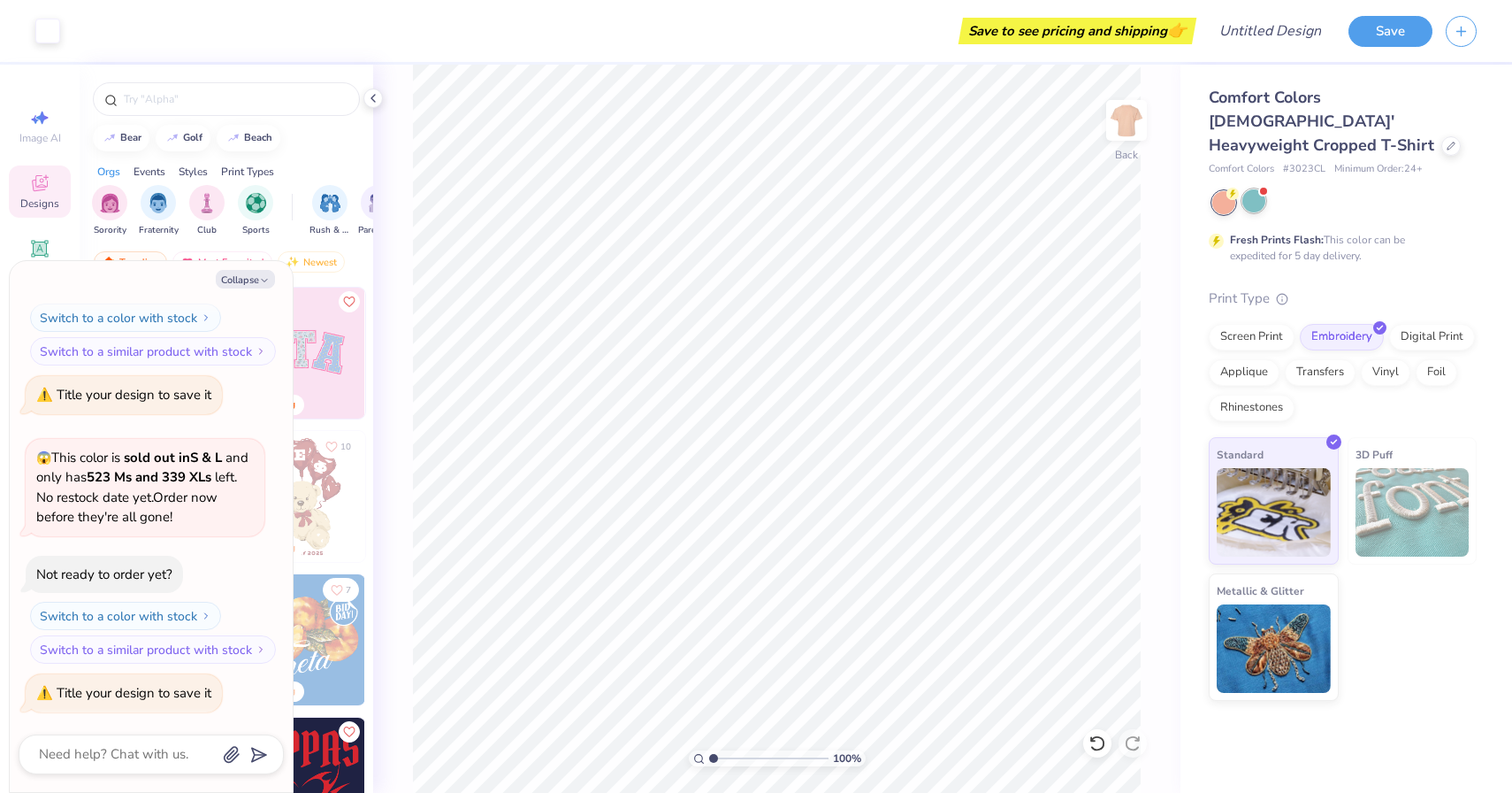
click at [1257, 189] on div at bounding box center [1253, 200] width 23 height 23
type textarea "x"
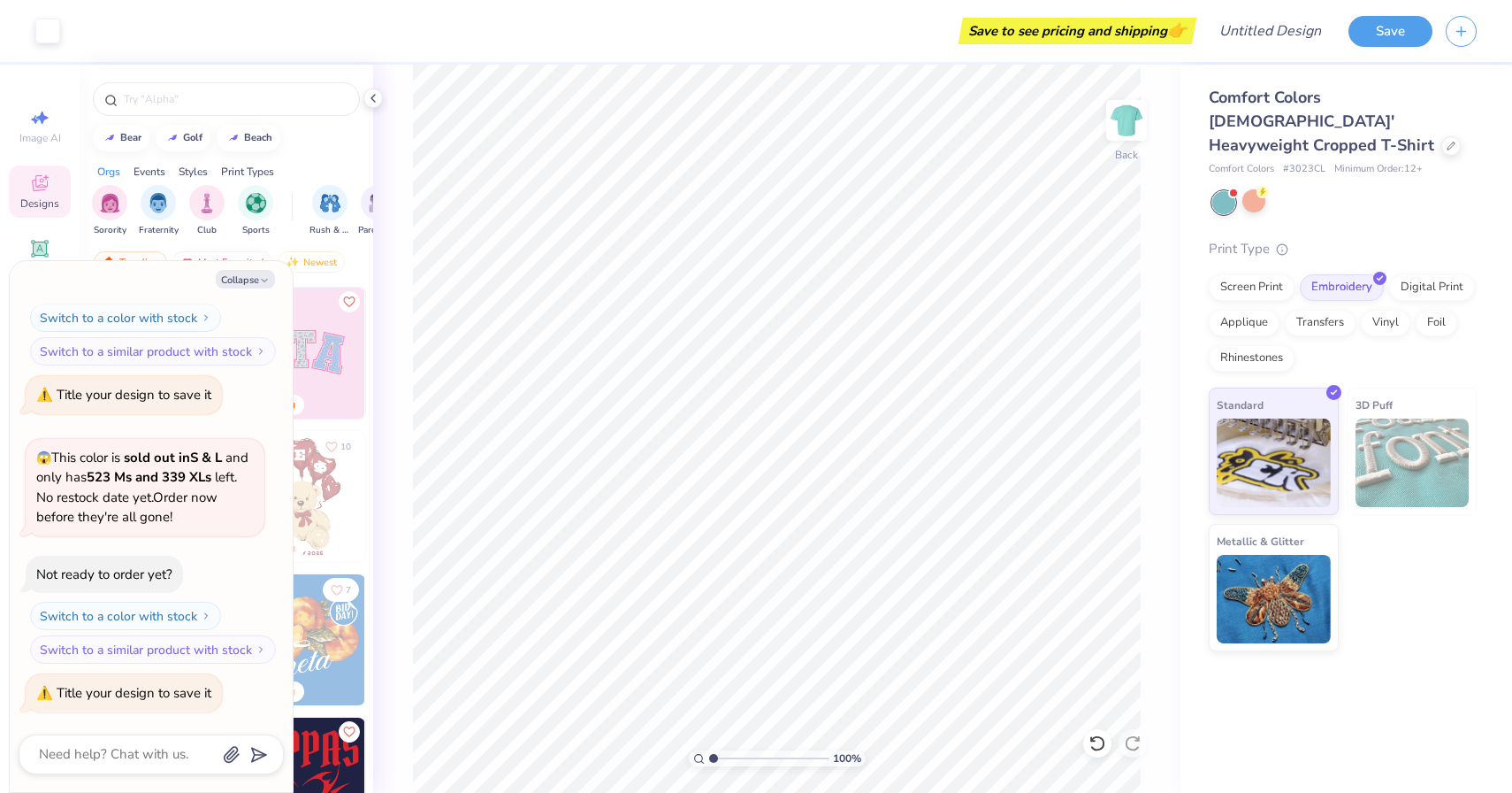
scroll to position [1484, 0]
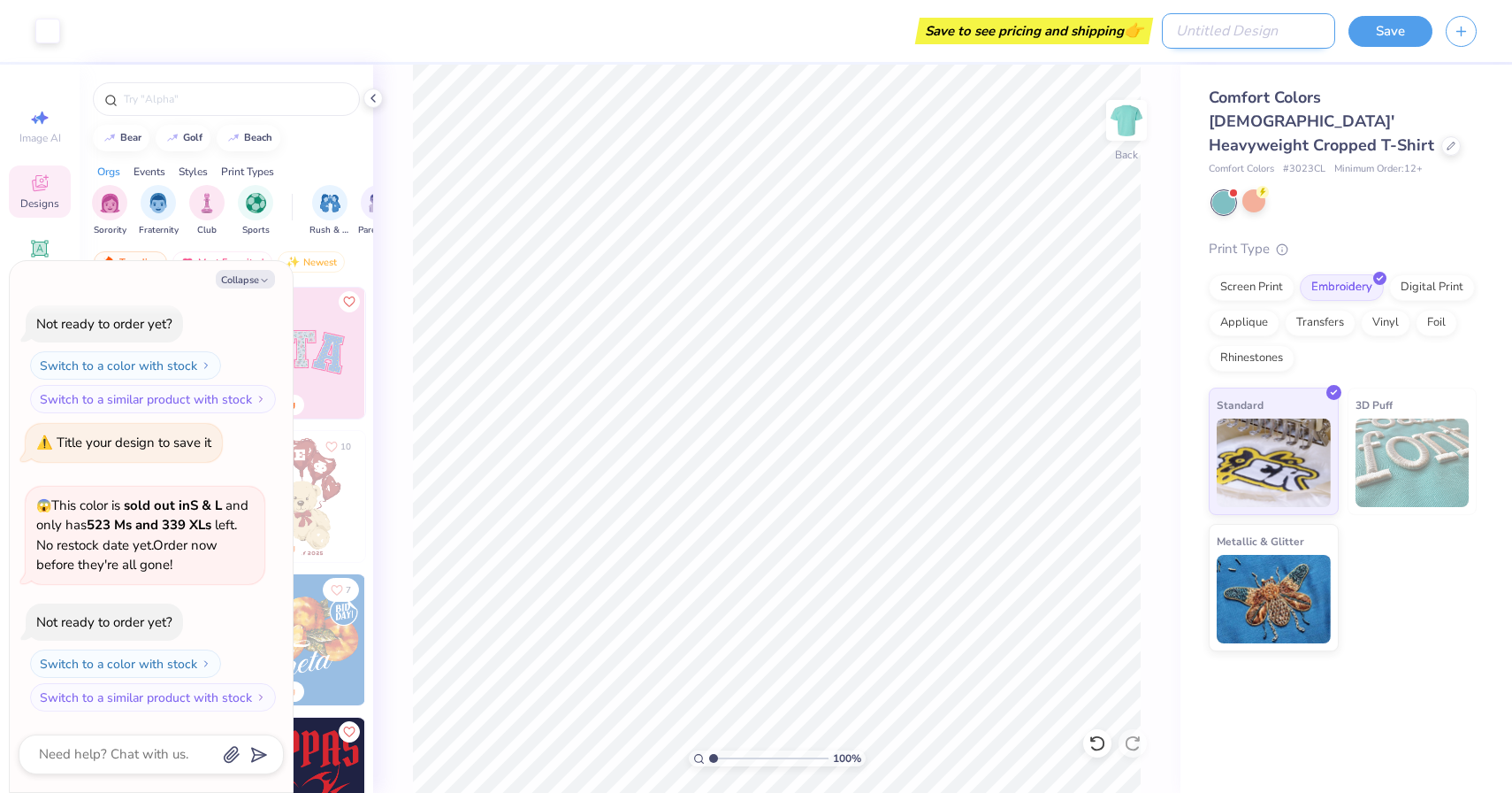
click at [1247, 38] on input "Design Title" at bounding box center [1249, 31] width 174 height 35
type input "T"
type textarea "x"
type input "Tr"
type textarea "x"
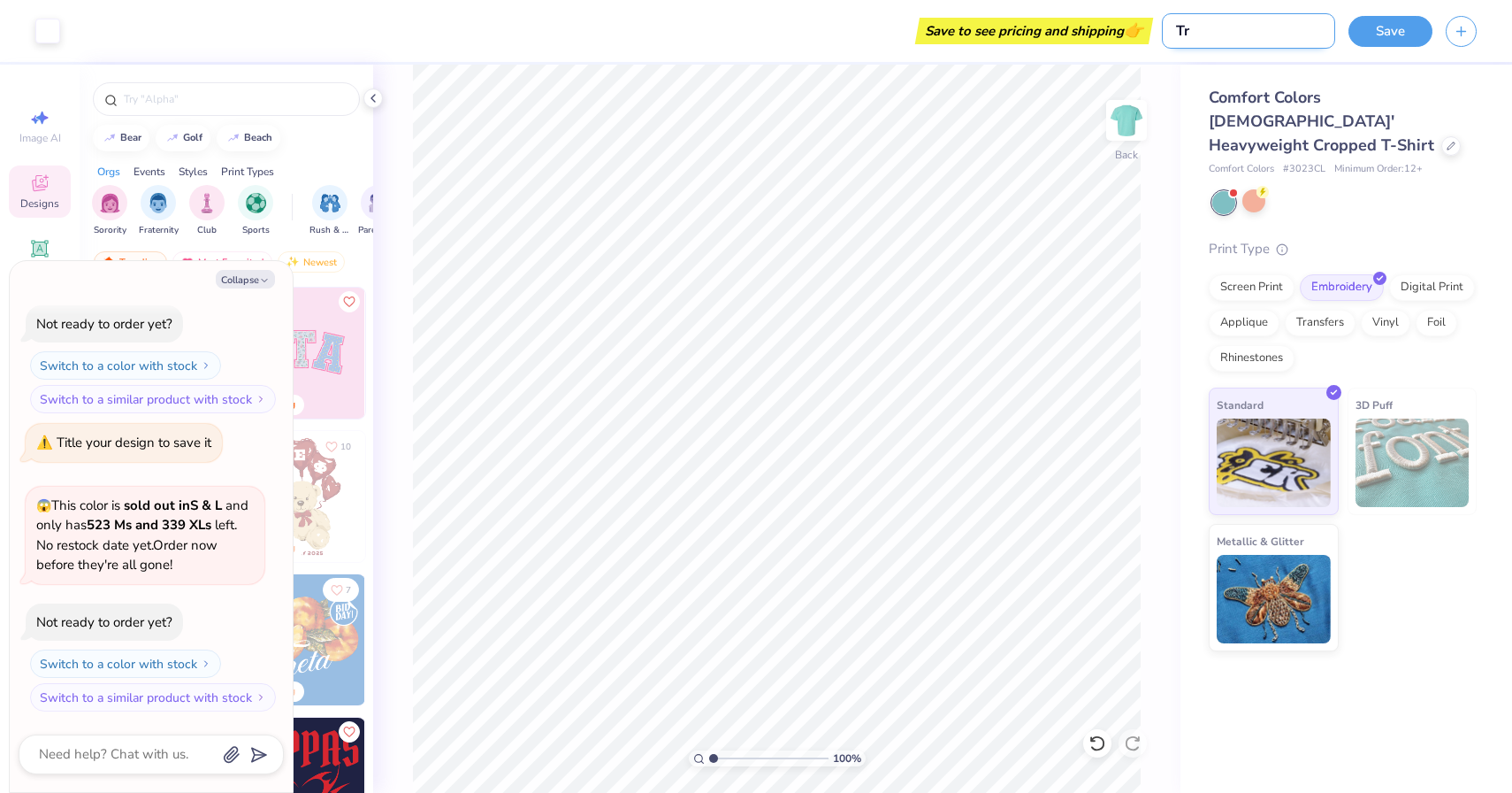
type input "Tru"
type textarea "x"
type input "Trut"
type textarea "x"
type input "Truth"
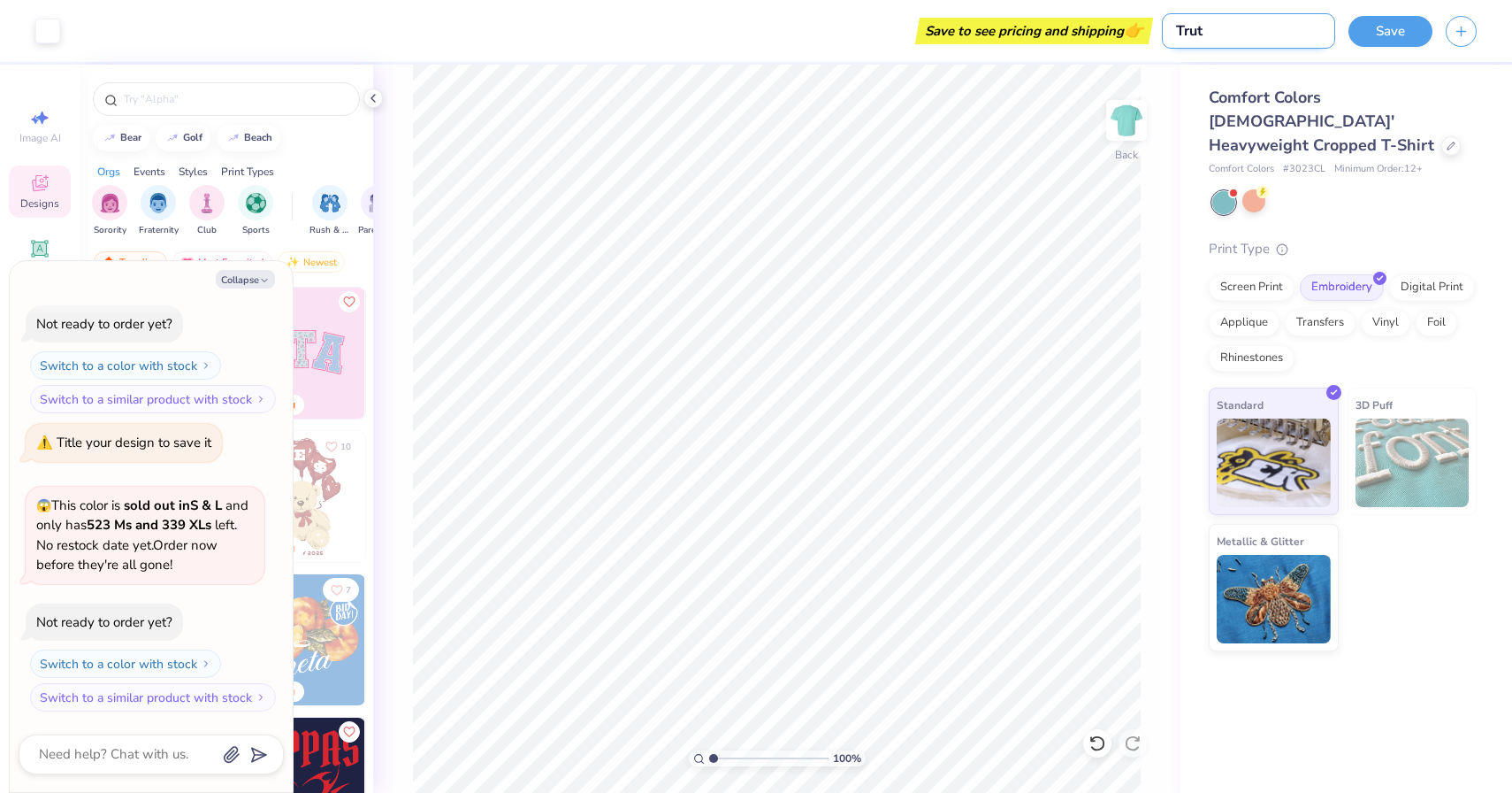
type textarea "x"
type input "Truthl"
type textarea "x"
type input "Truthly"
type textarea "x"
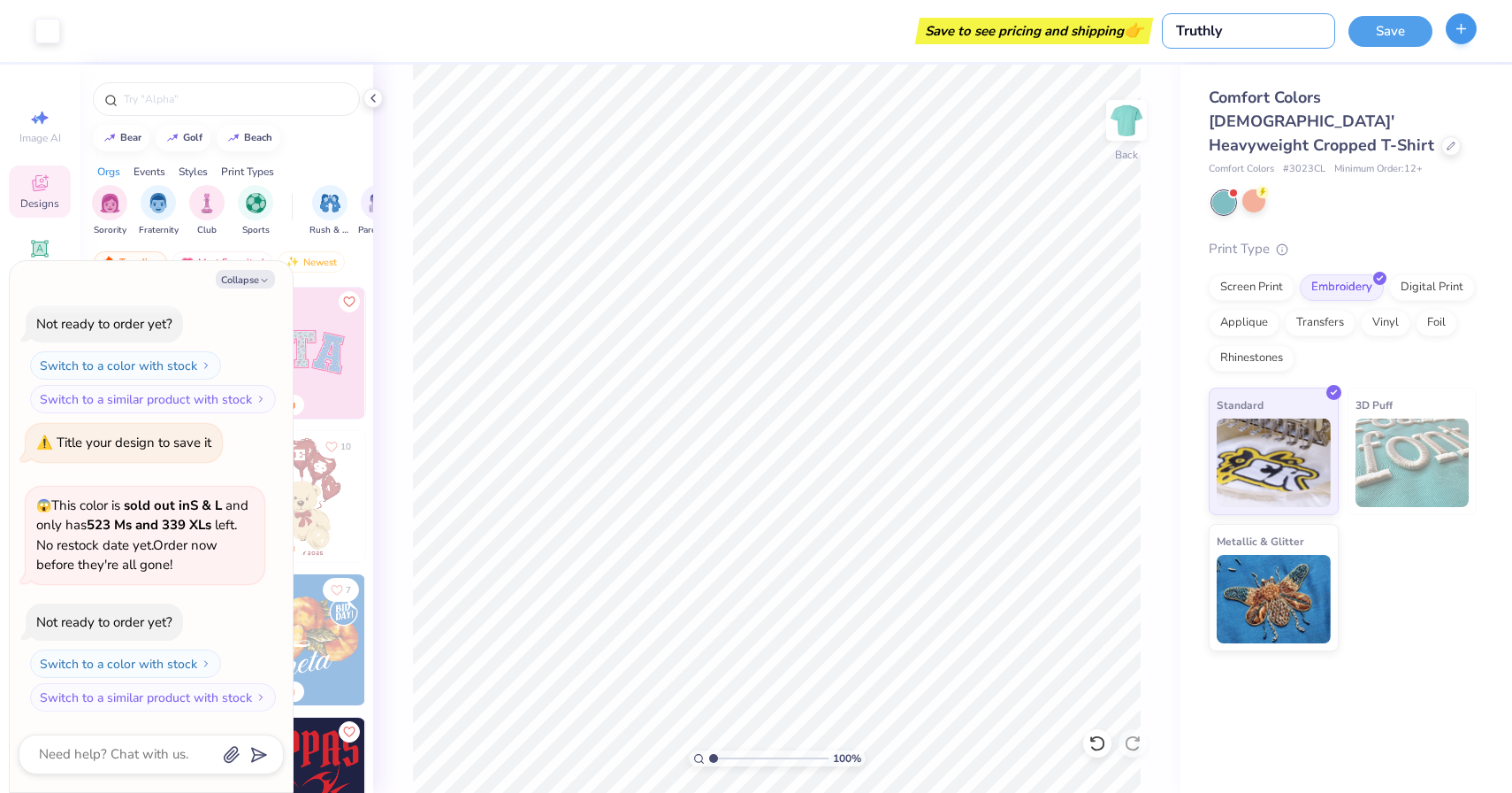
type input "Truthly"
click at [1464, 33] on icon "button" at bounding box center [1461, 28] width 15 height 15
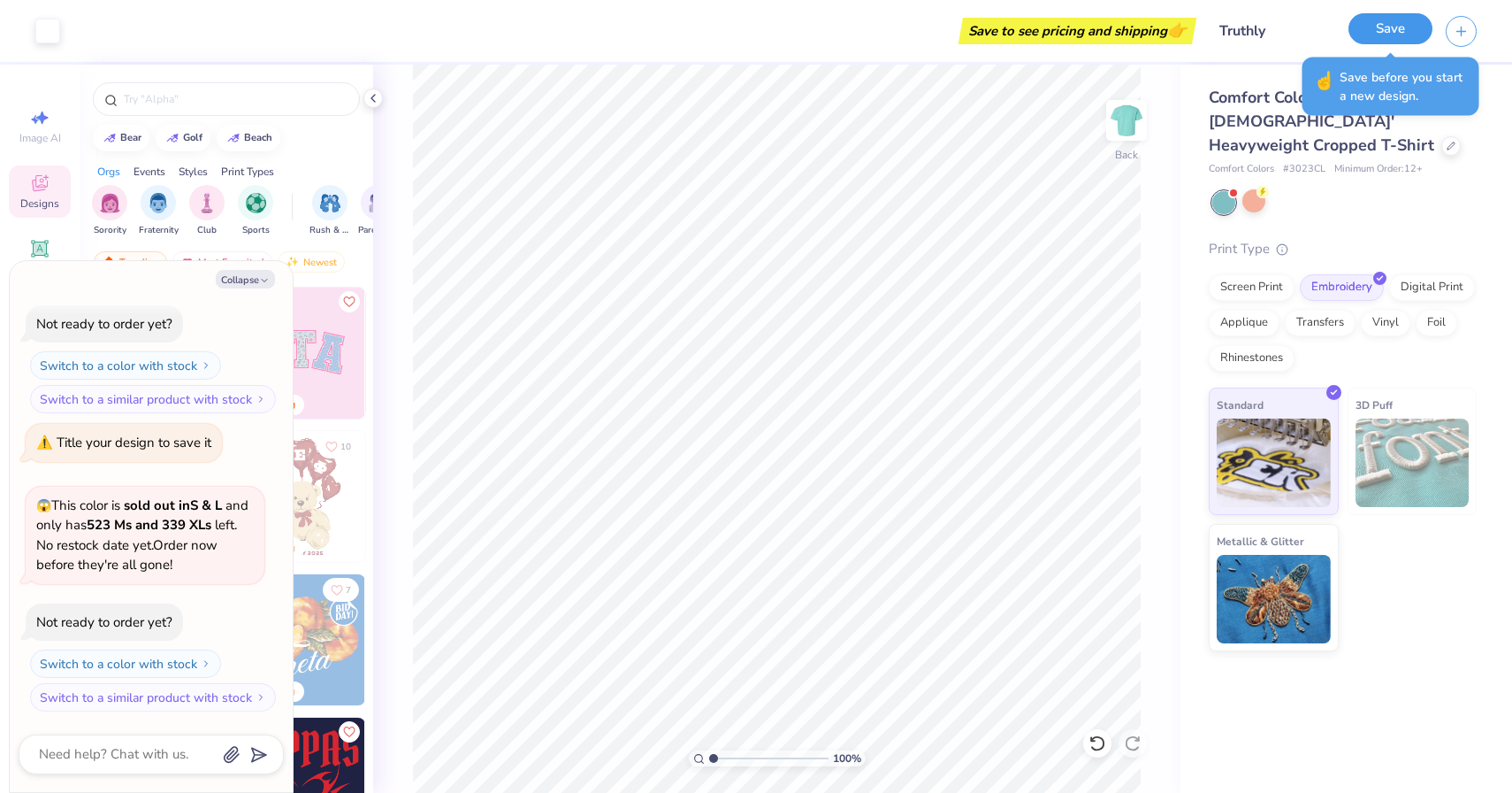
click at [1392, 33] on button "Save" at bounding box center [1390, 29] width 84 height 31
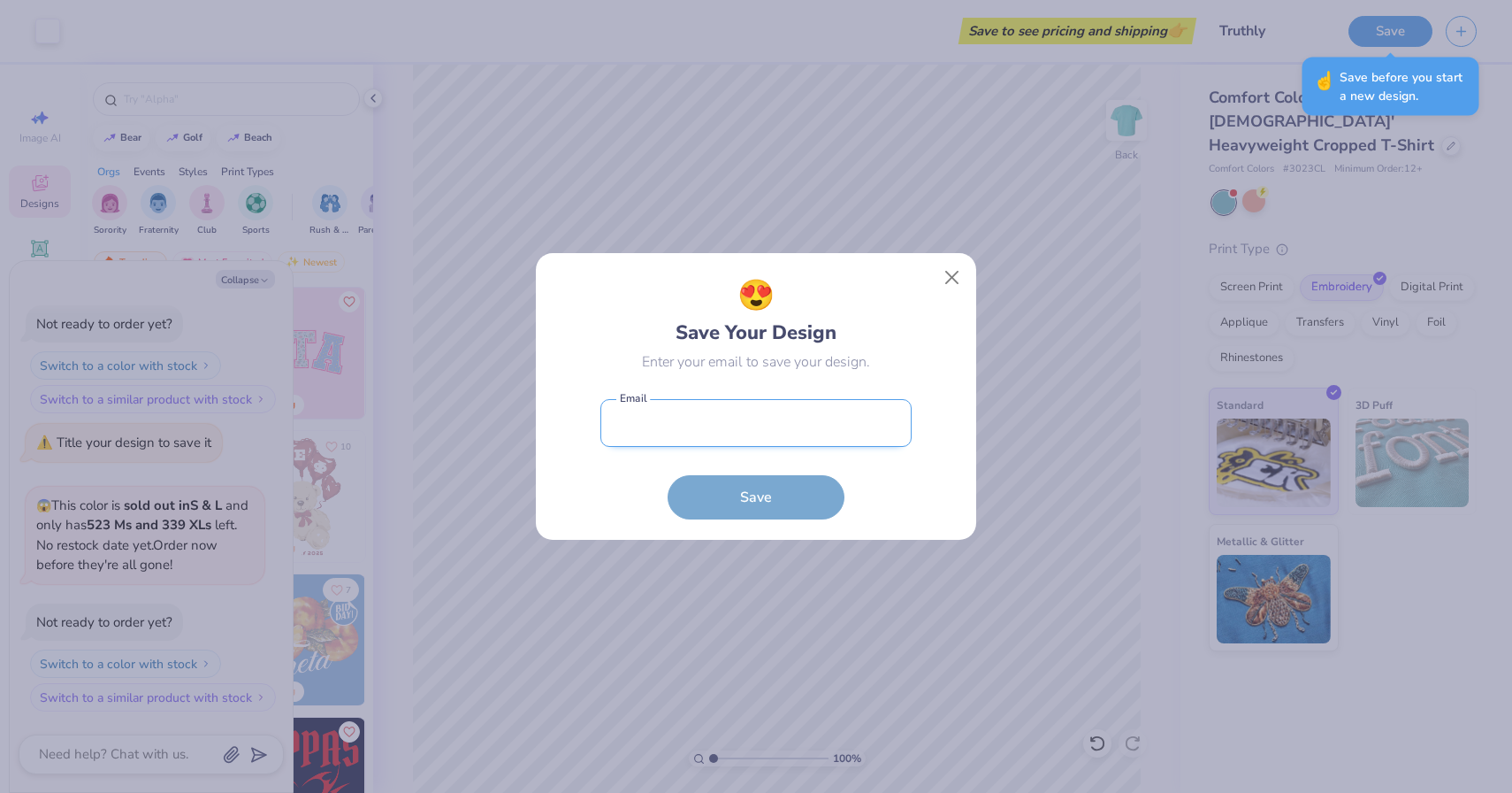
click at [772, 430] on input "email" at bounding box center [756, 424] width 311 height 49
type input "[PERSON_NAME][EMAIL_ADDRESS]"
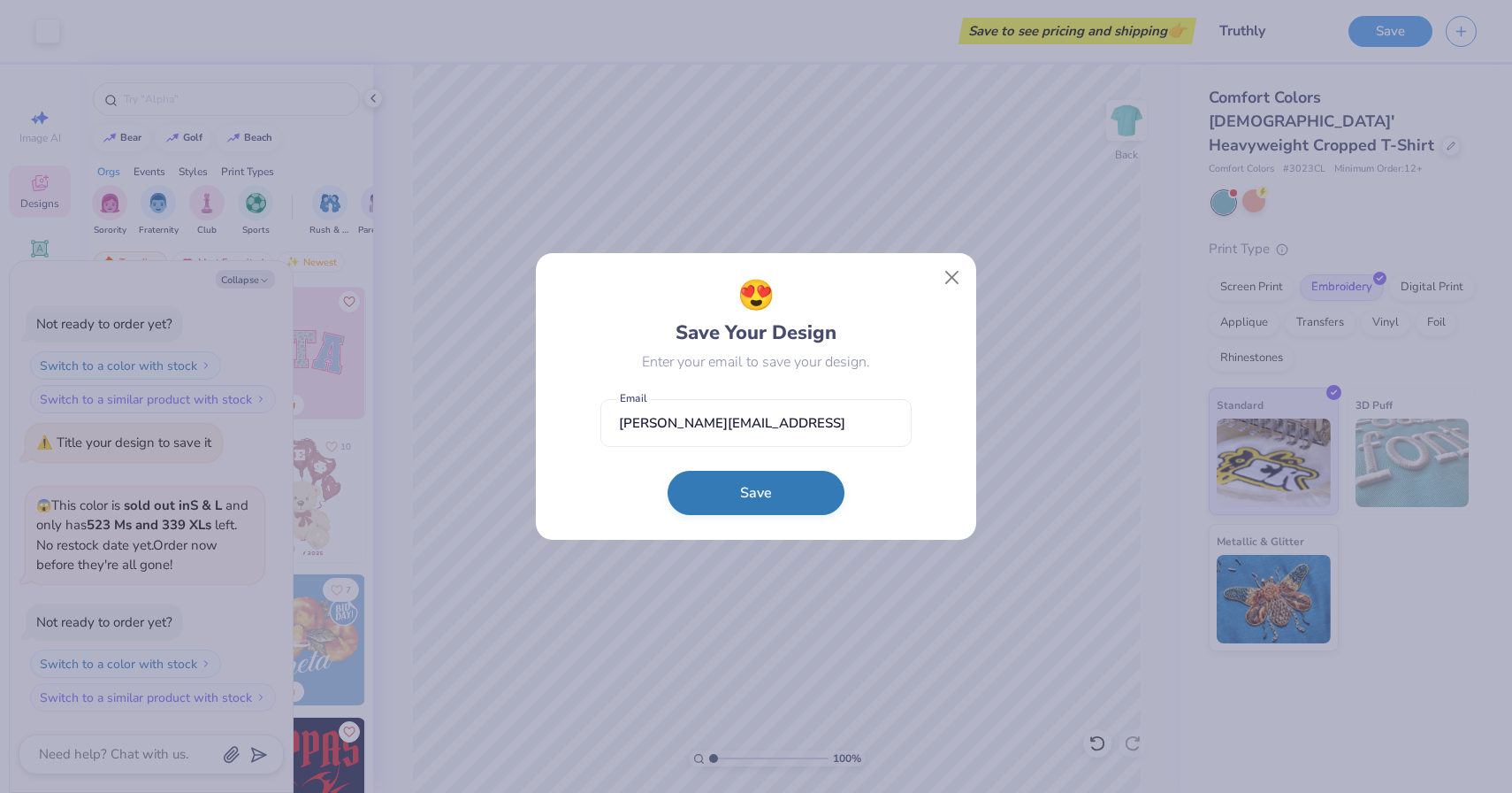
click at [760, 483] on button "Save" at bounding box center [756, 492] width 176 height 44
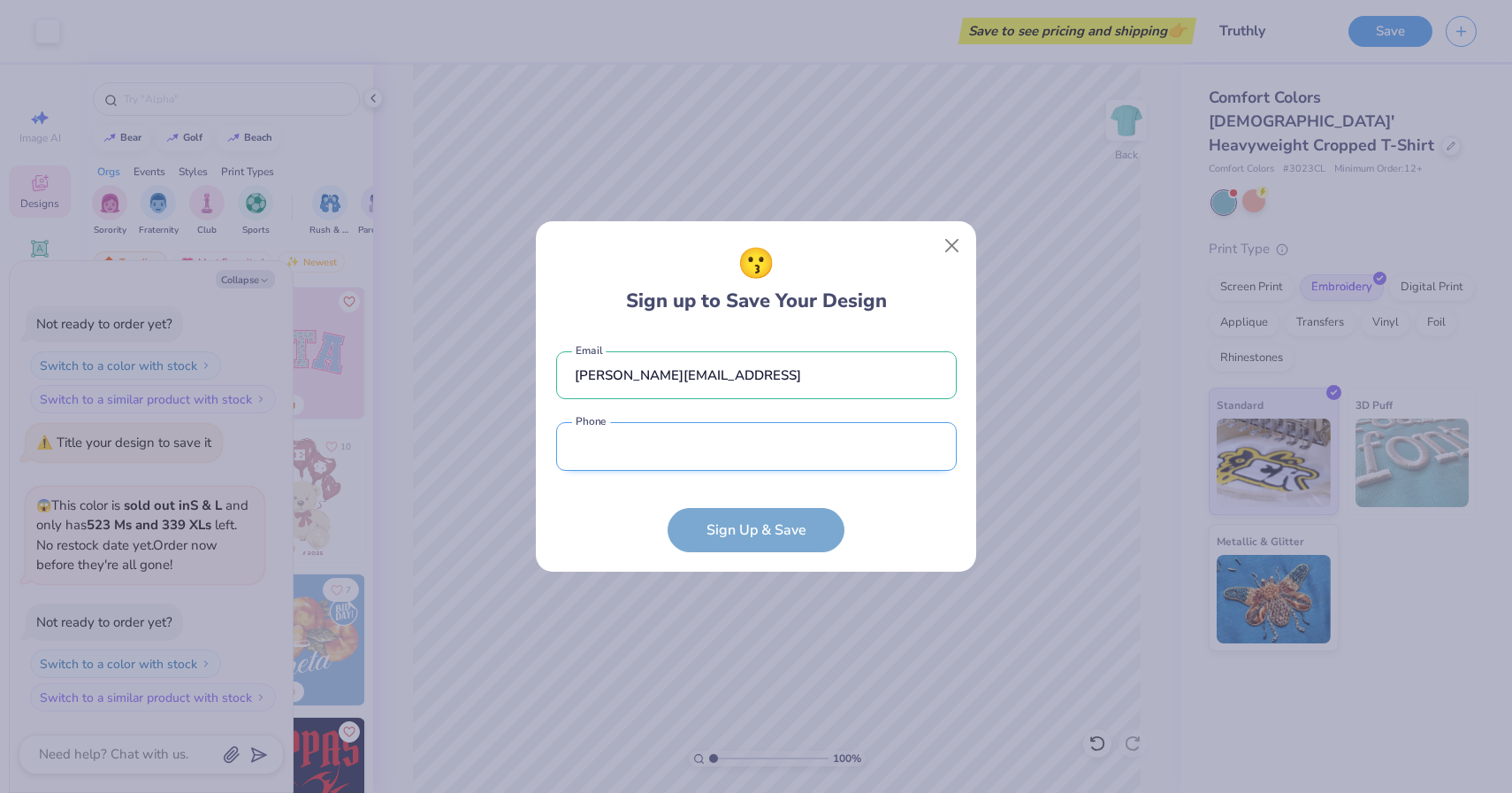
click at [736, 425] on input "tel" at bounding box center [756, 446] width 401 height 49
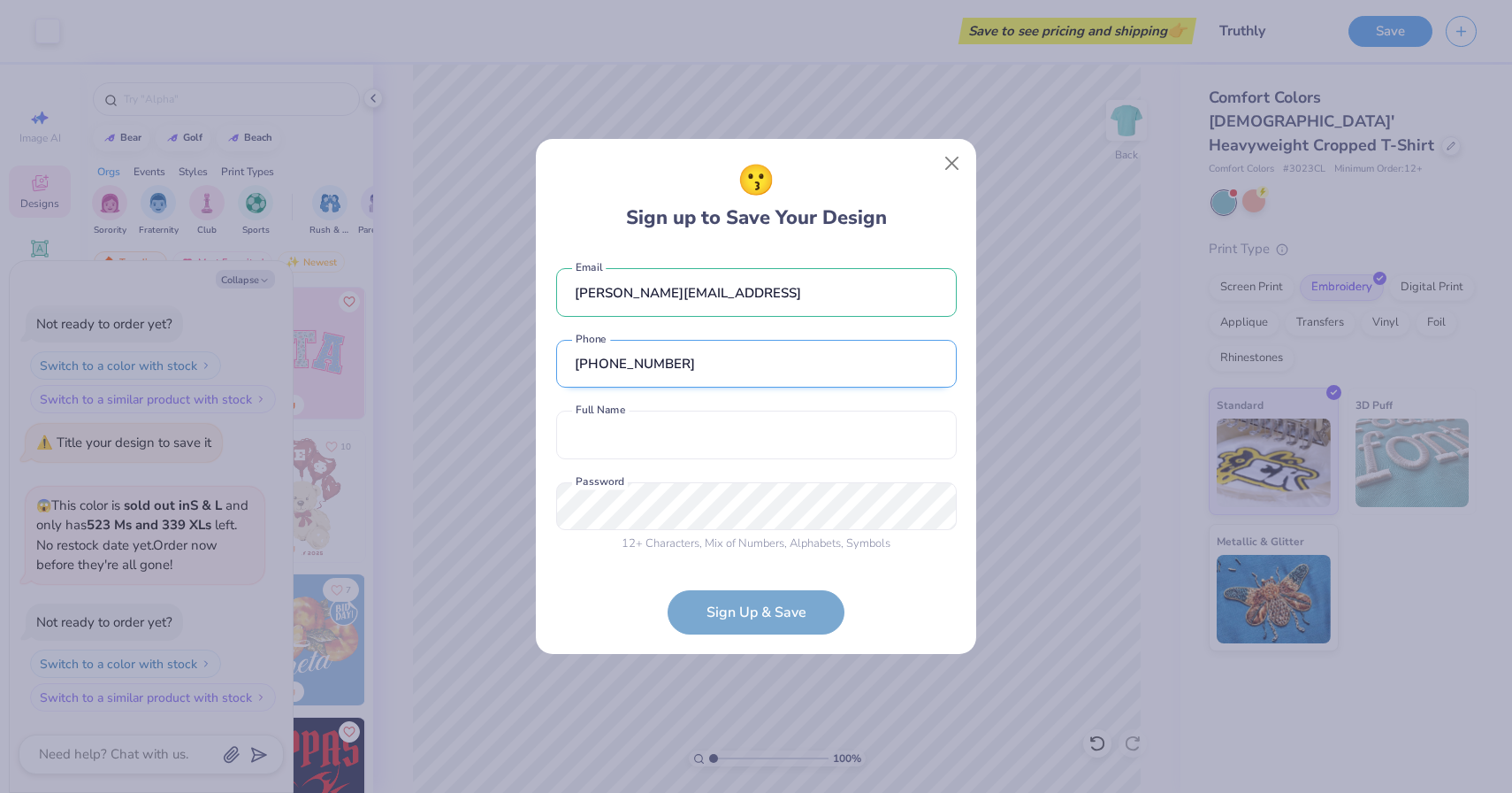
type input "[PHONE_NUMBER]"
click at [682, 446] on input "text" at bounding box center [756, 435] width 401 height 49
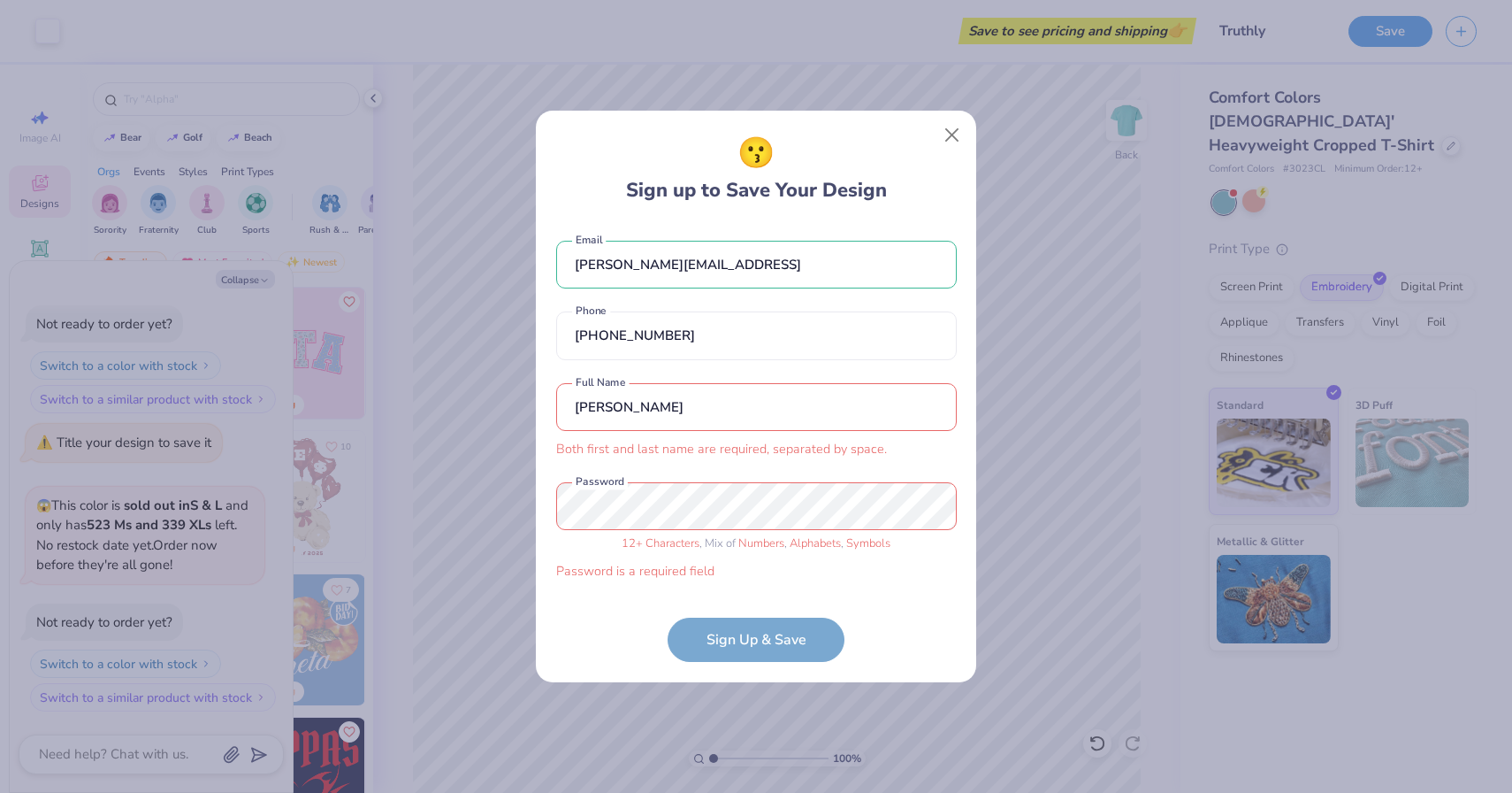
click at [727, 415] on input "[PERSON_NAME]" at bounding box center [756, 407] width 401 height 49
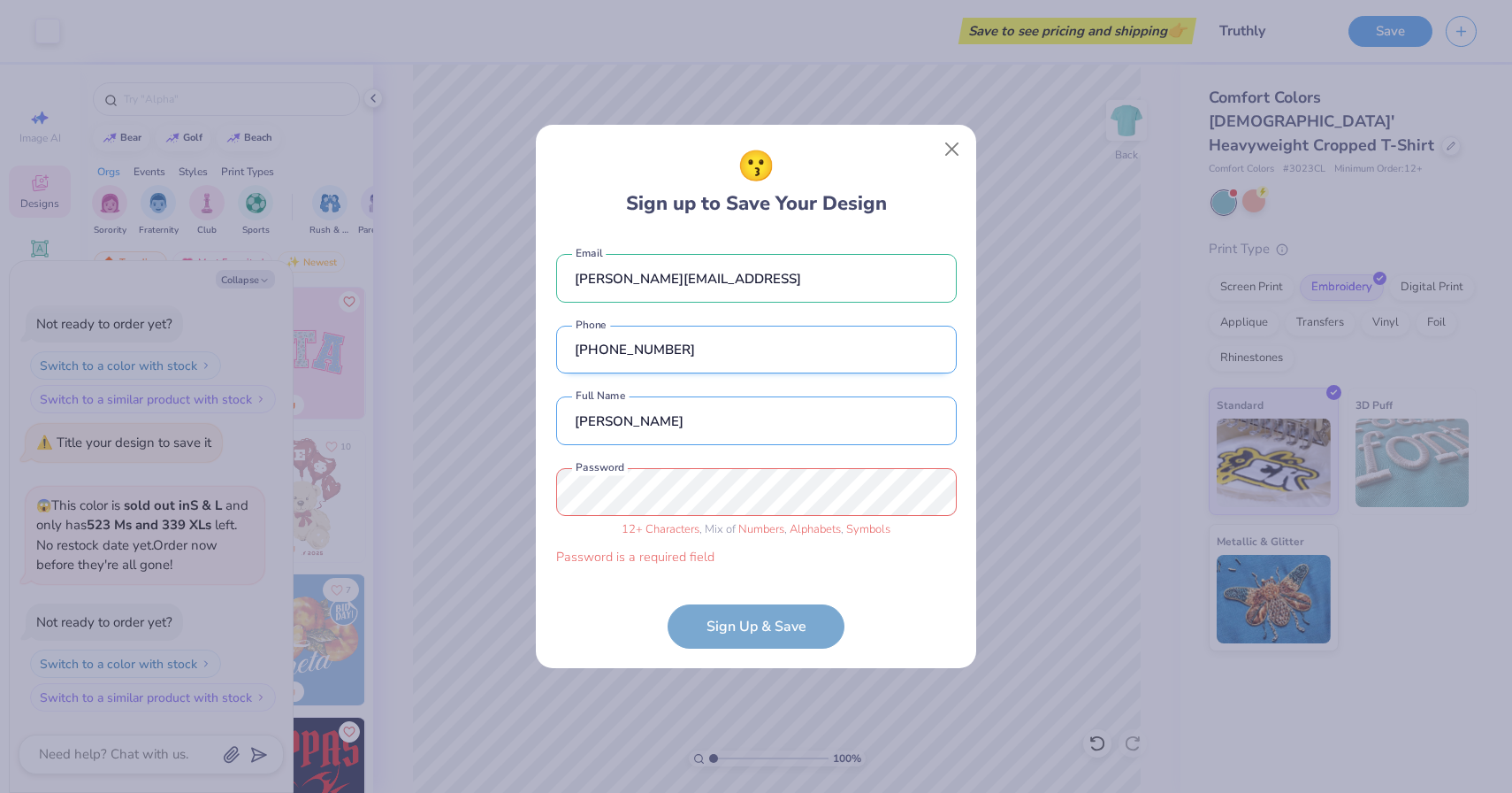
type input "[PERSON_NAME]"
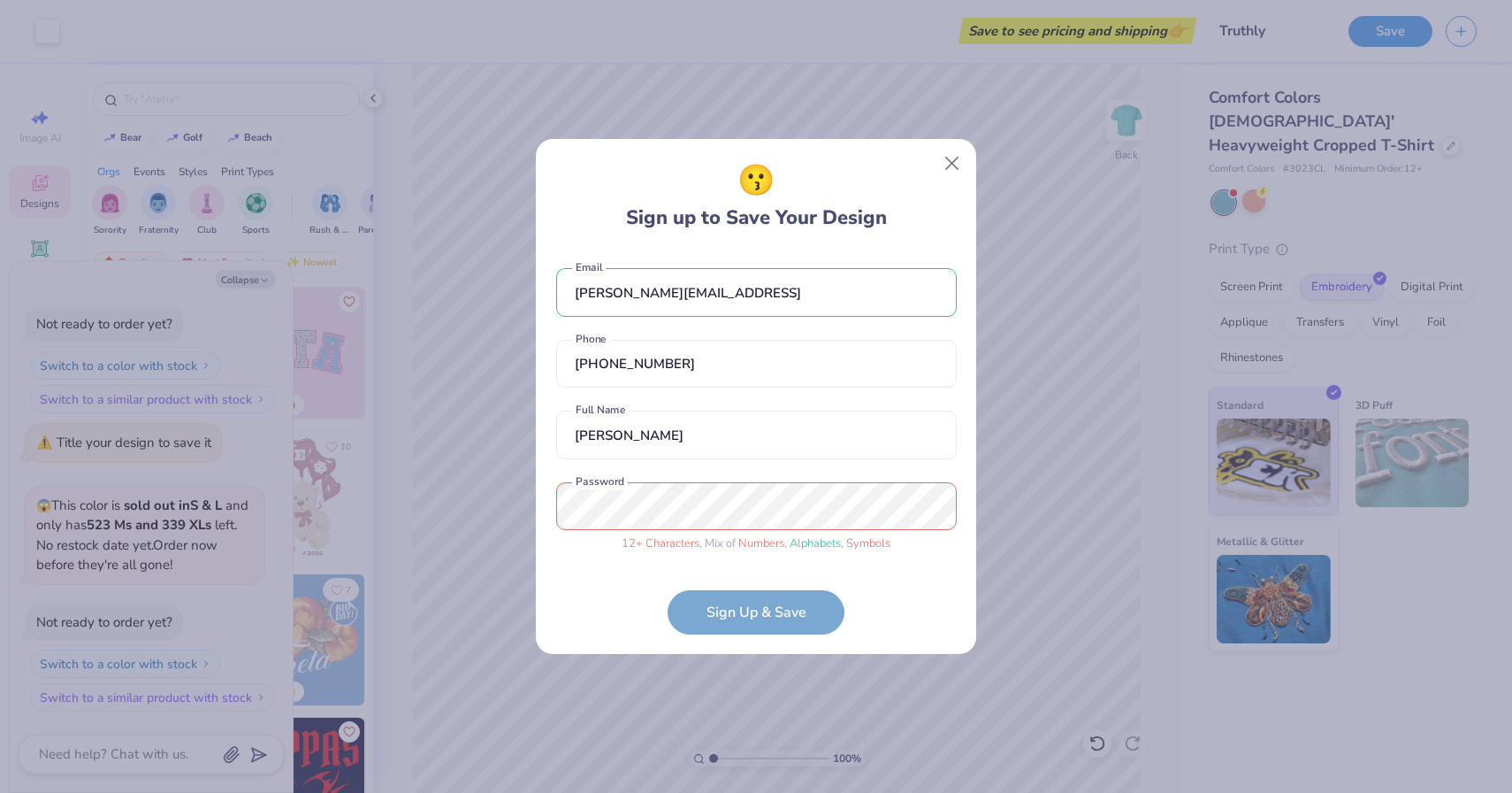
click at [570, 611] on form "[PERSON_NAME][EMAIL_ADDRESS] Email [PHONE_NUMBER] Phone [PERSON_NAME] Full Name…" at bounding box center [756, 443] width 401 height 384
click at [773, 629] on form "[PERSON_NAME][EMAIL_ADDRESS] Email [PHONE_NUMBER] Phone [PERSON_NAME] Full Name…" at bounding box center [756, 443] width 401 height 384
click at [756, 603] on form "[PERSON_NAME][EMAIL_ADDRESS] Email [PHONE_NUMBER] Phone [PERSON_NAME] Full Name…" at bounding box center [756, 443] width 401 height 384
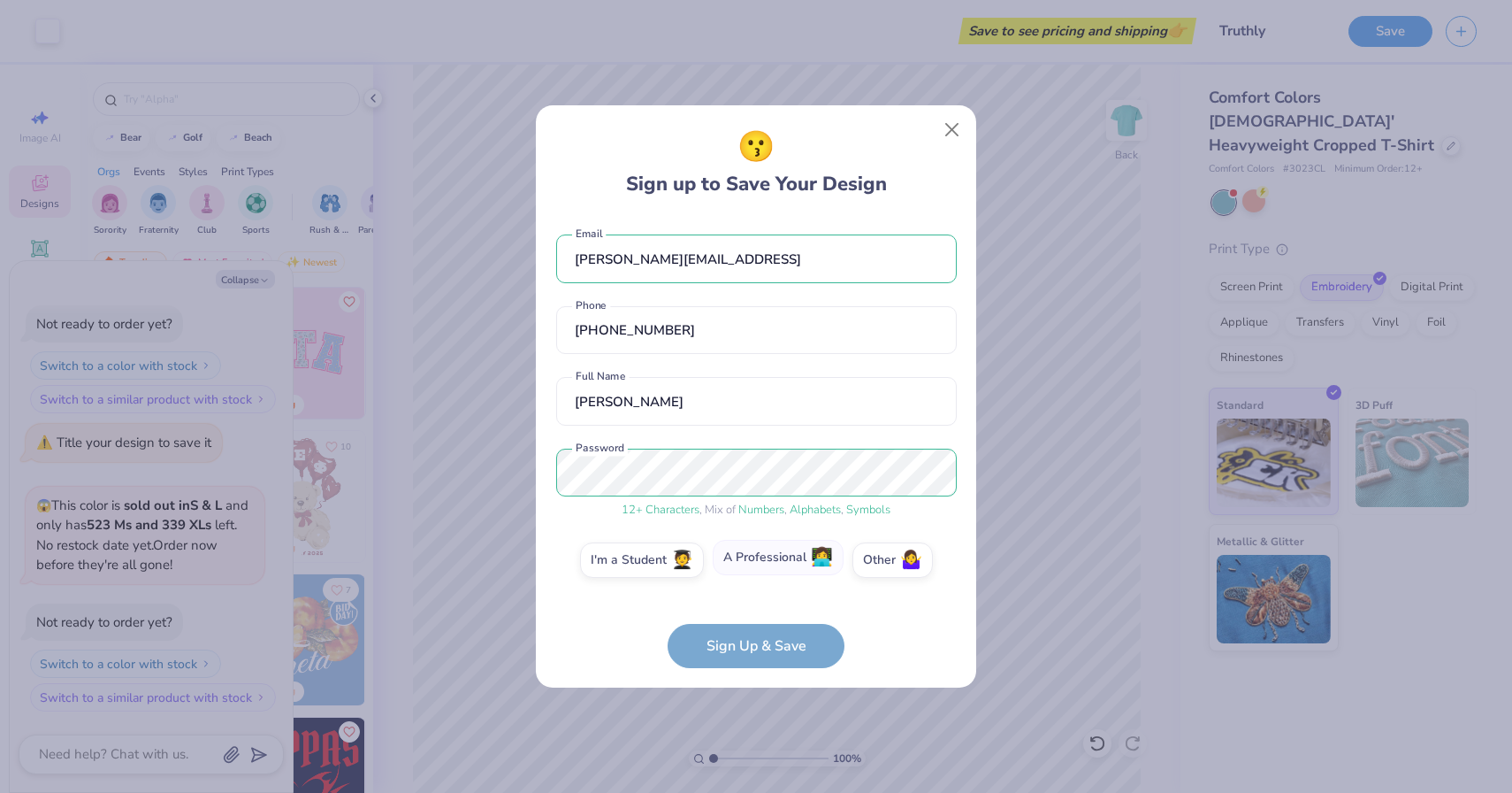
click at [809, 562] on label "A Professional 👩‍💻" at bounding box center [778, 557] width 131 height 35
click at [762, 562] on input "A Professional 👩‍💻" at bounding box center [756, 564] width 12 height 12
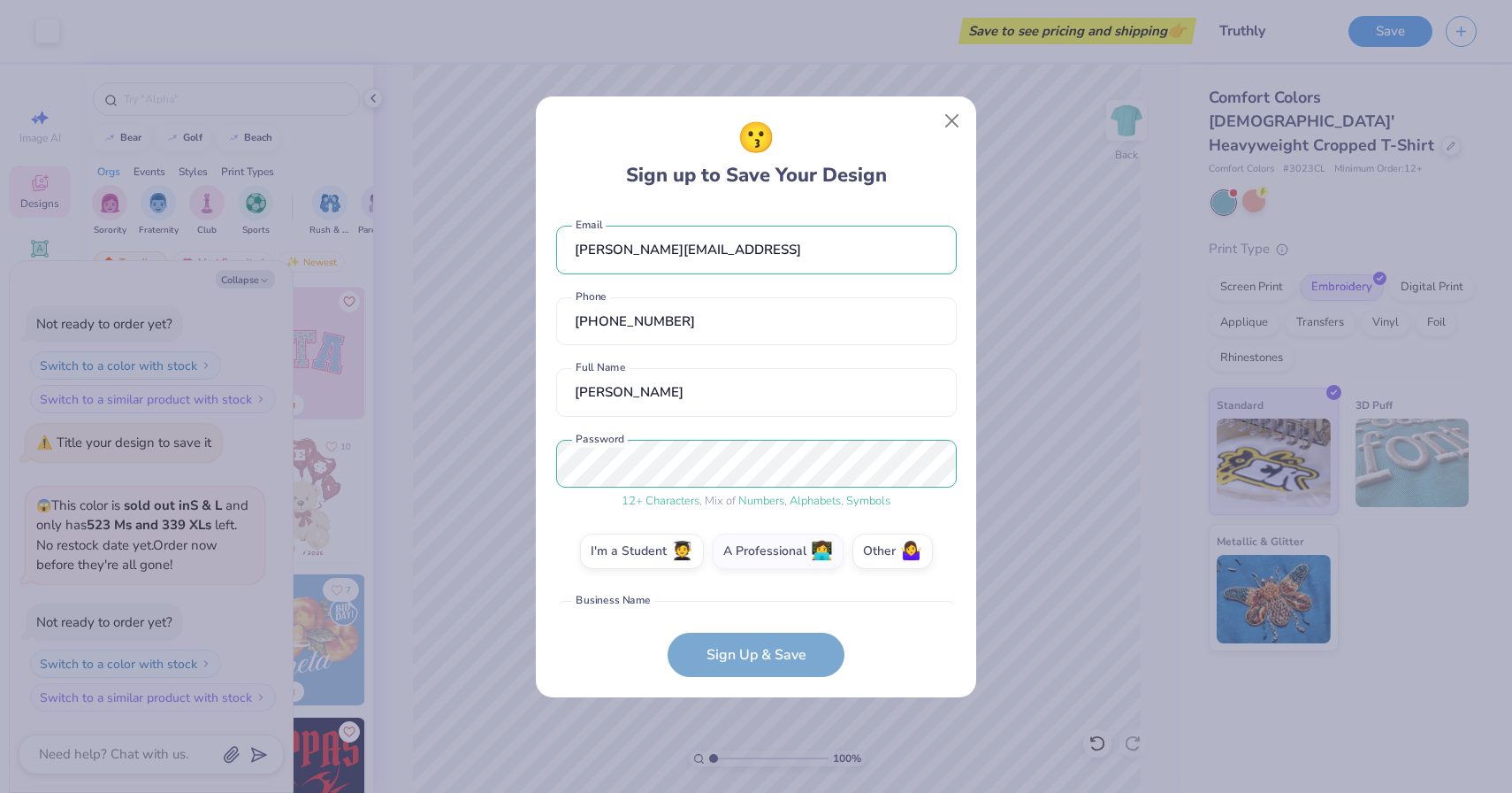
scroll to position [124, 0]
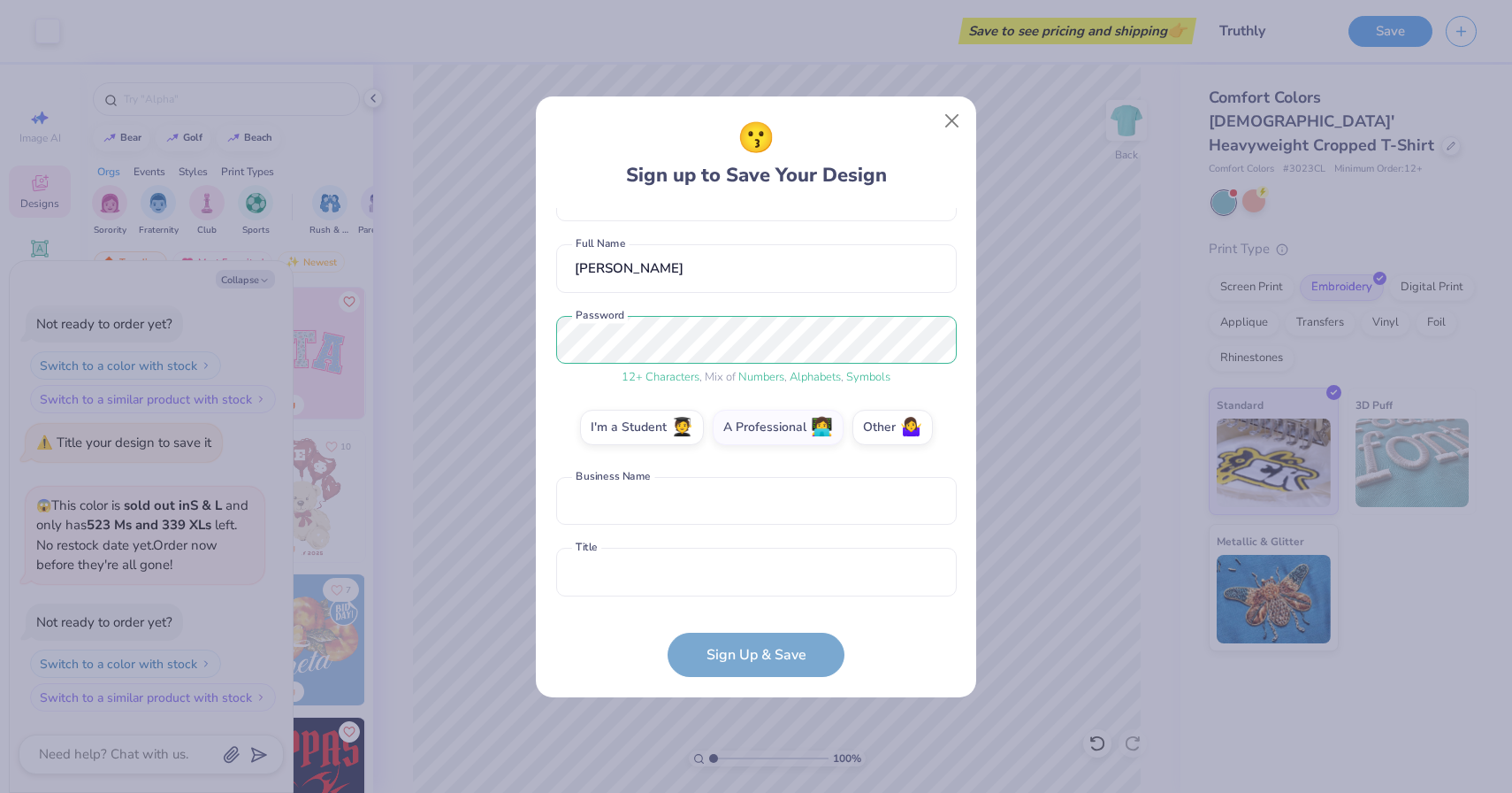
click at [786, 643] on form "[PERSON_NAME][EMAIL_ADDRESS] Email [PHONE_NUMBER] Phone [PERSON_NAME] Full Name…" at bounding box center [756, 443] width 401 height 469
click at [711, 495] on input "text" at bounding box center [756, 502] width 401 height 49
type input "Truthly"
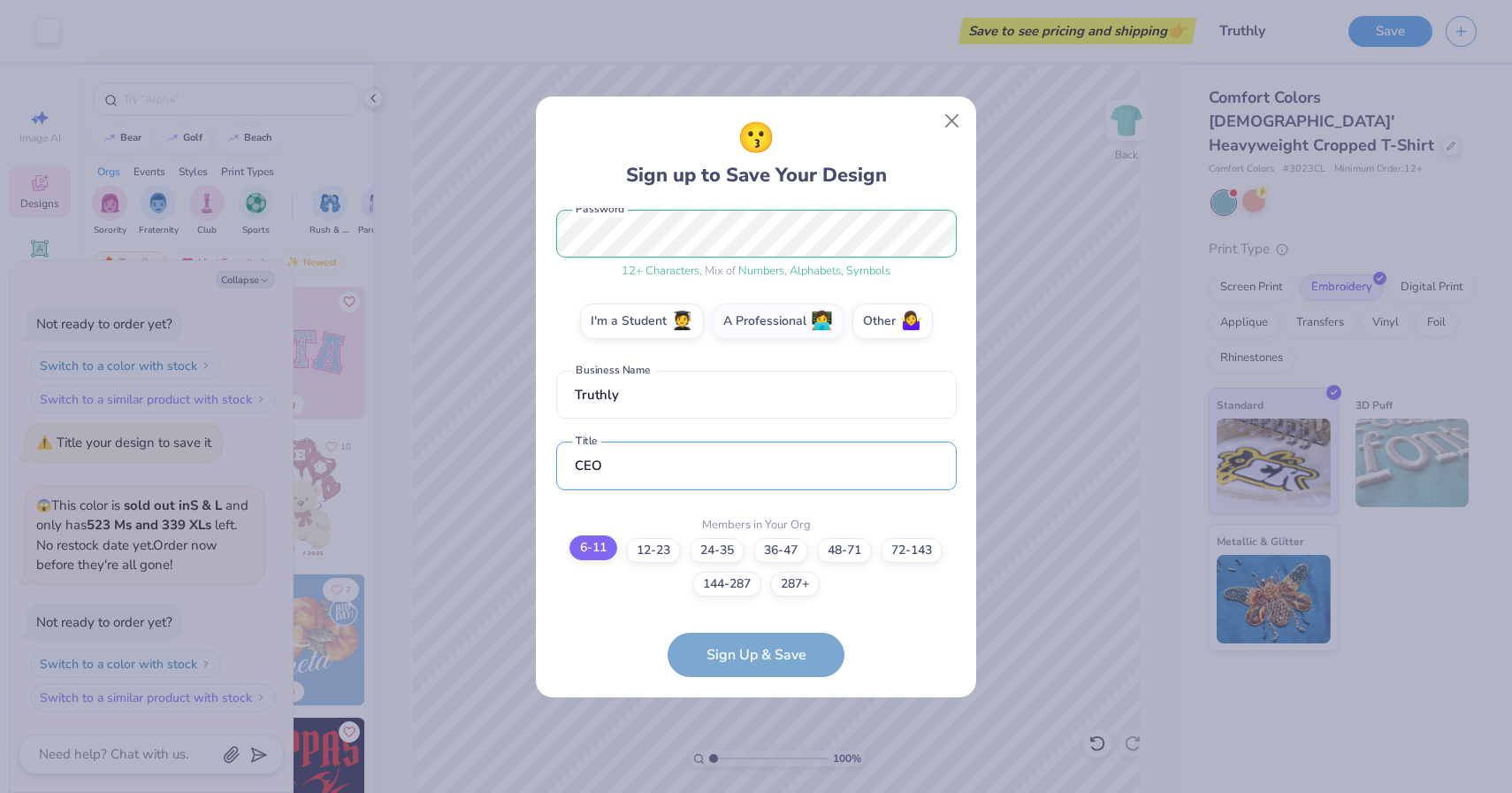
type input "CEO"
click at [594, 547] on label "6-11" at bounding box center [593, 547] width 48 height 24
click at [751, 792] on input "6-11" at bounding box center [756, 798] width 12 height 12
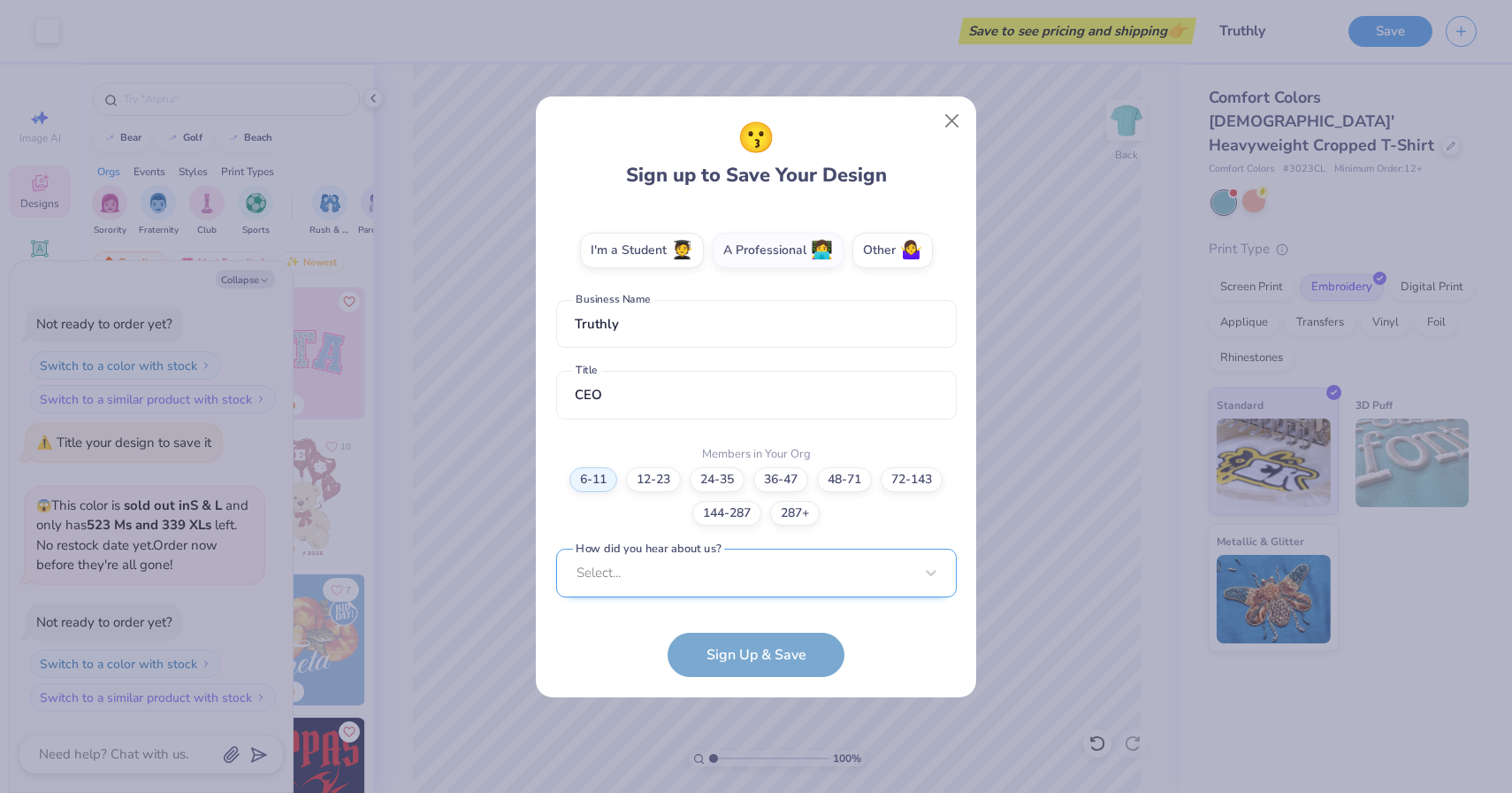
scroll to position [566, 0]
click at [709, 591] on div "Select..." at bounding box center [756, 571] width 401 height 49
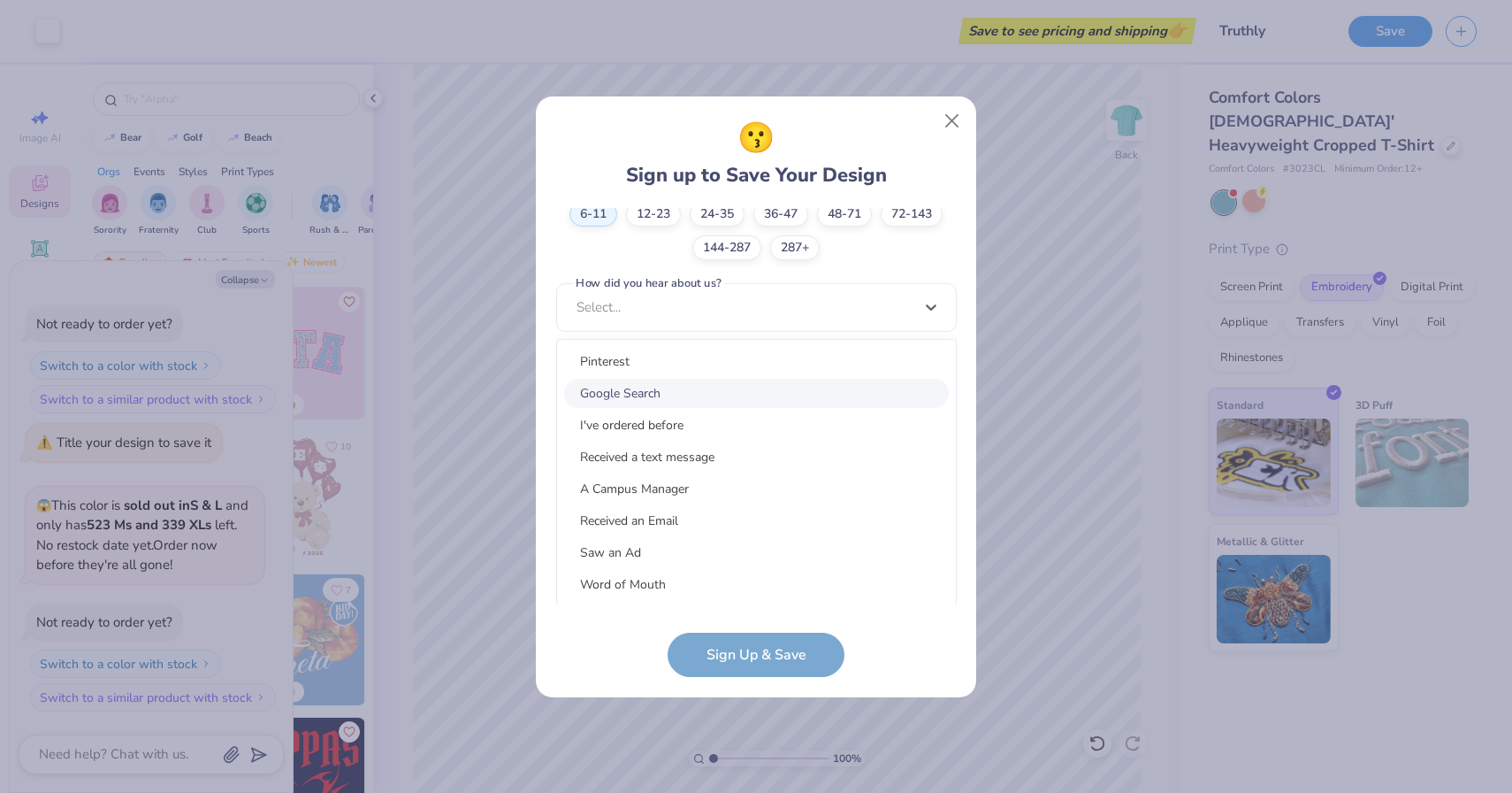
click at [666, 385] on div "Google Search" at bounding box center [756, 393] width 385 height 29
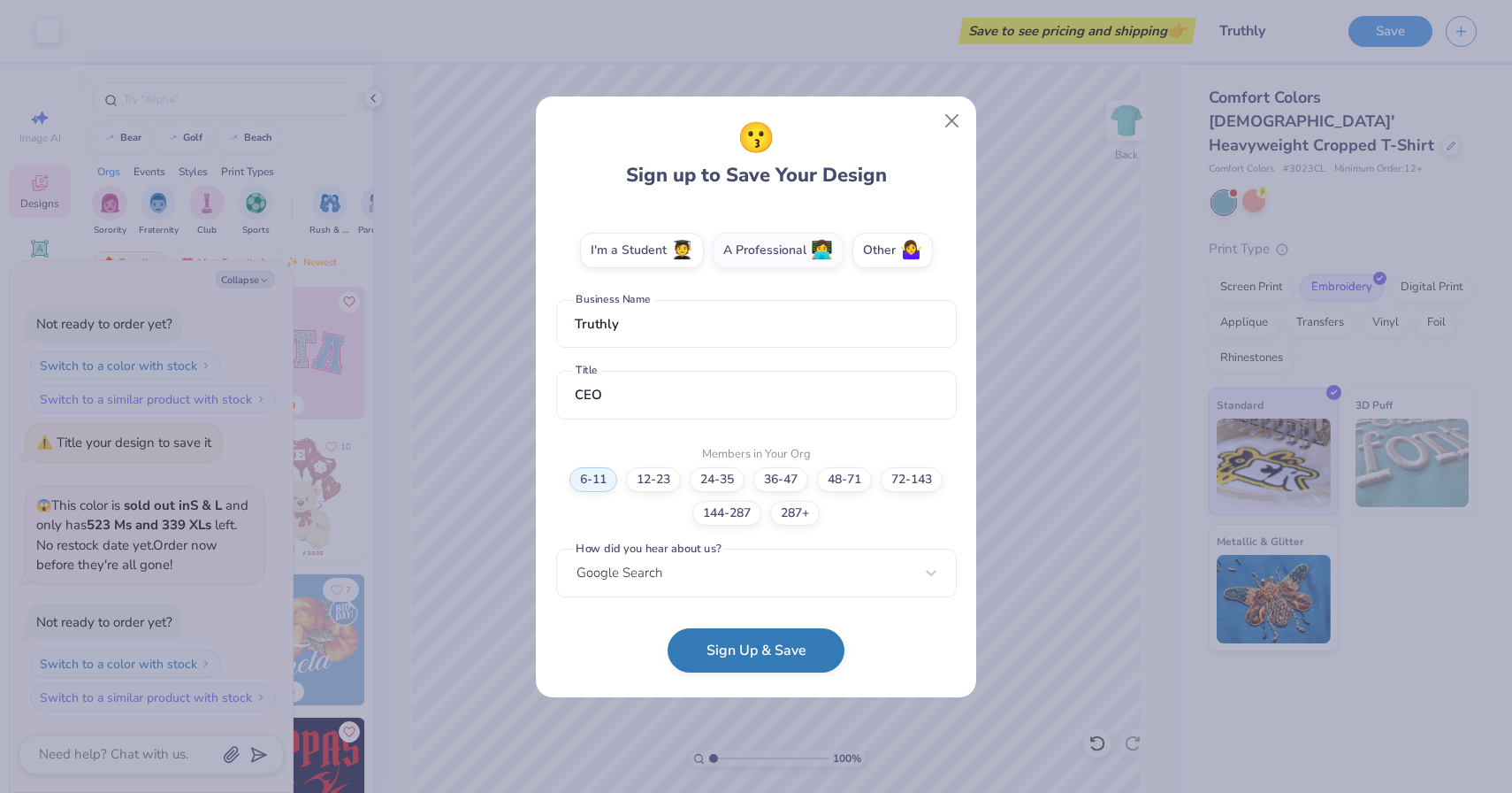
click at [751, 647] on button "Sign Up & Save" at bounding box center [756, 650] width 176 height 44
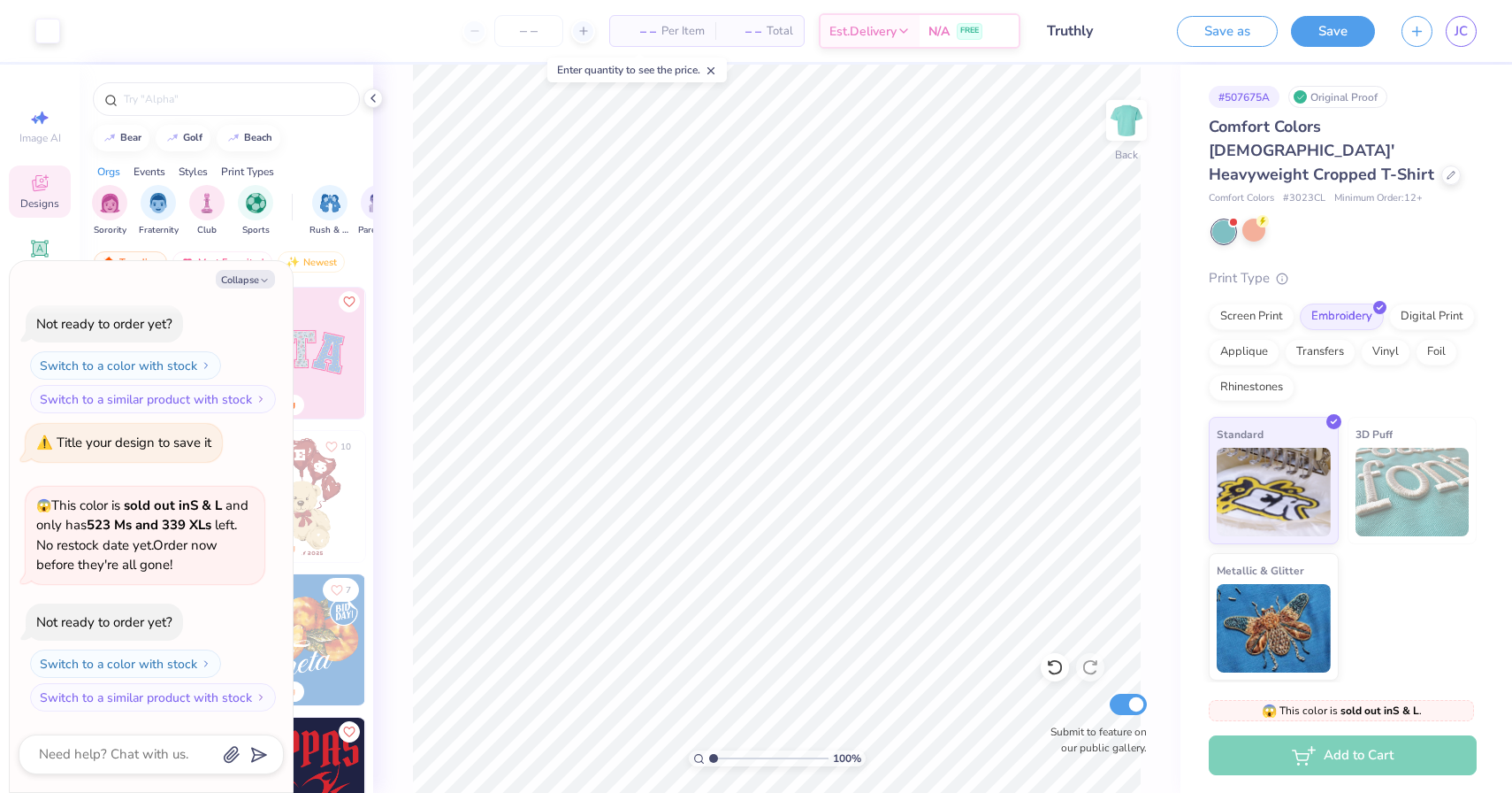
type textarea "x"
